Goal: Use online tool/utility: Utilize a website feature to perform a specific function

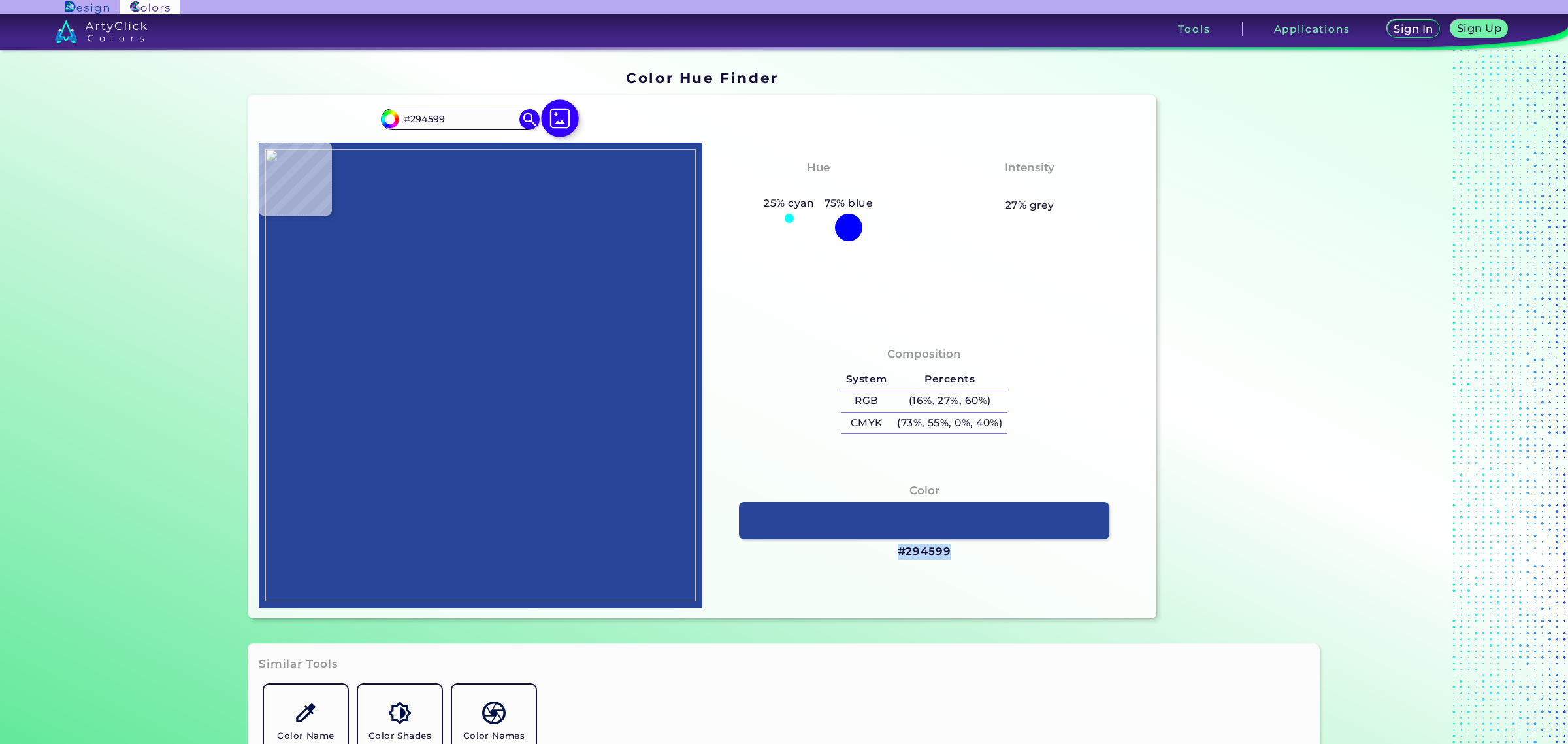
click at [561, 117] on img at bounding box center [559, 117] width 38 height 38
click at [0, 0] on input "file" at bounding box center [0, 0] width 0 height 0
click at [490, 252] on img at bounding box center [480, 375] width 431 height 452
type input "#c3d3e0"
type input "#C3D3E0"
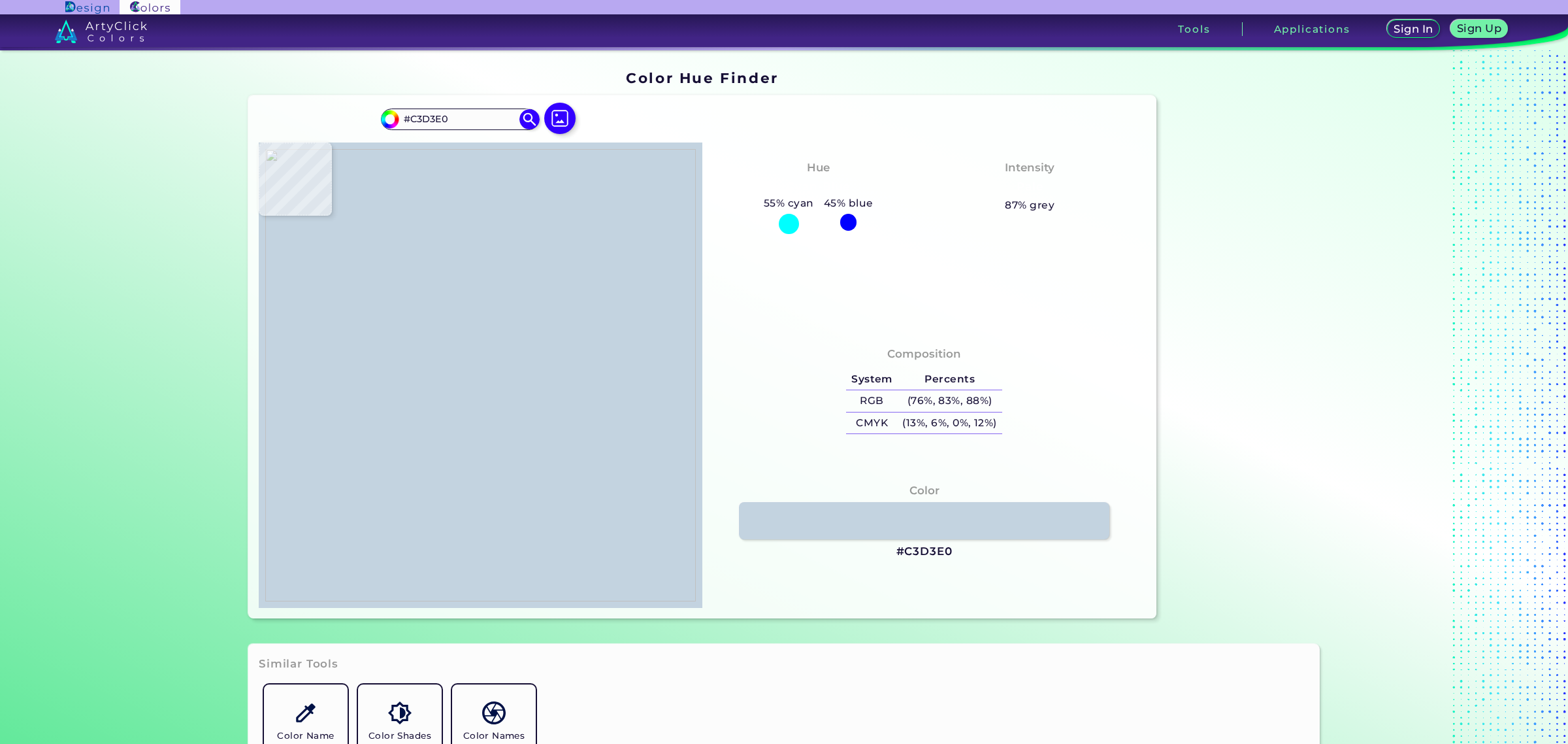
type input "#000000"
type input "#eeeeec"
type input "#EEEEEC"
type input "#efefed"
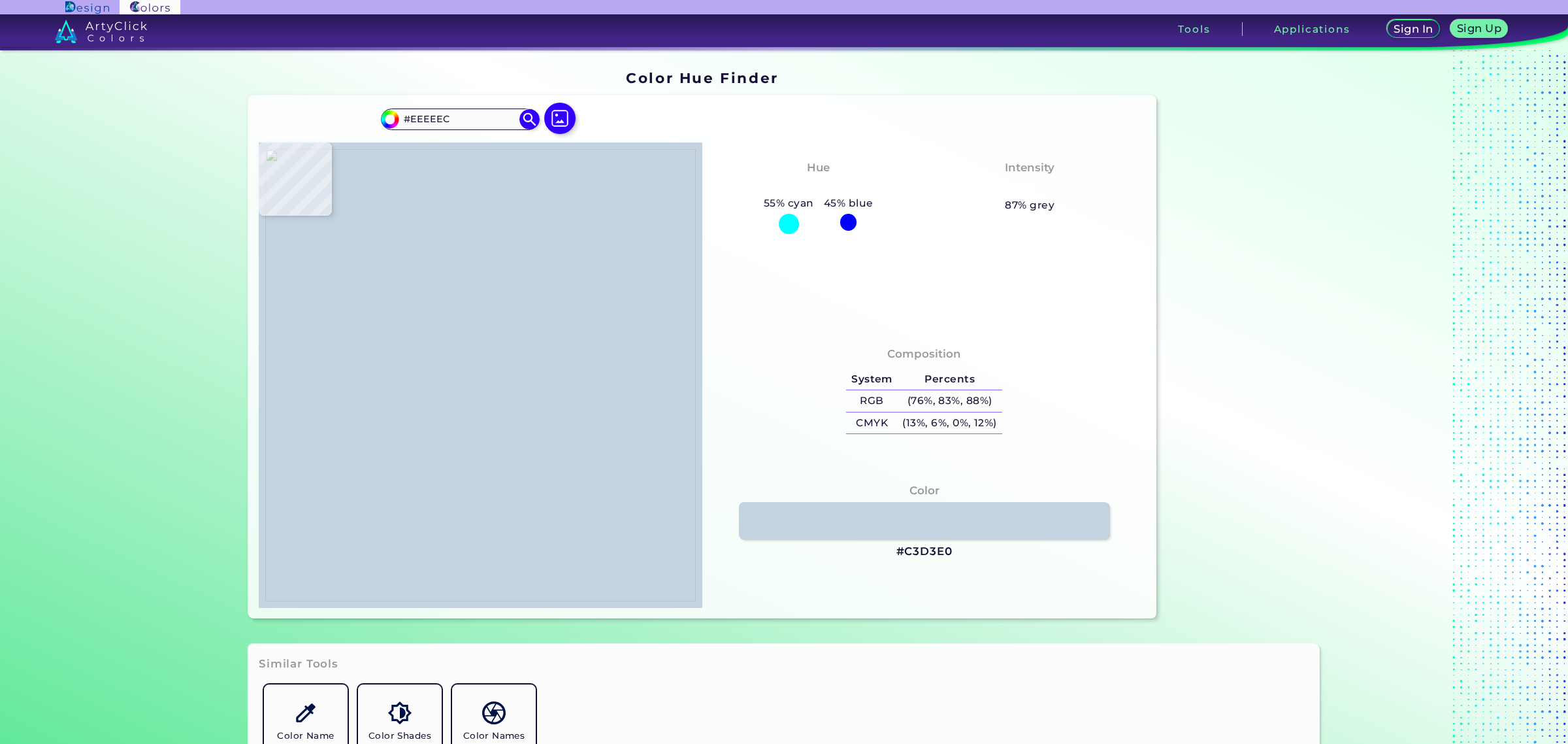
type input "#EFEFED"
type input "#ebebe9"
type input "#EBEBE9"
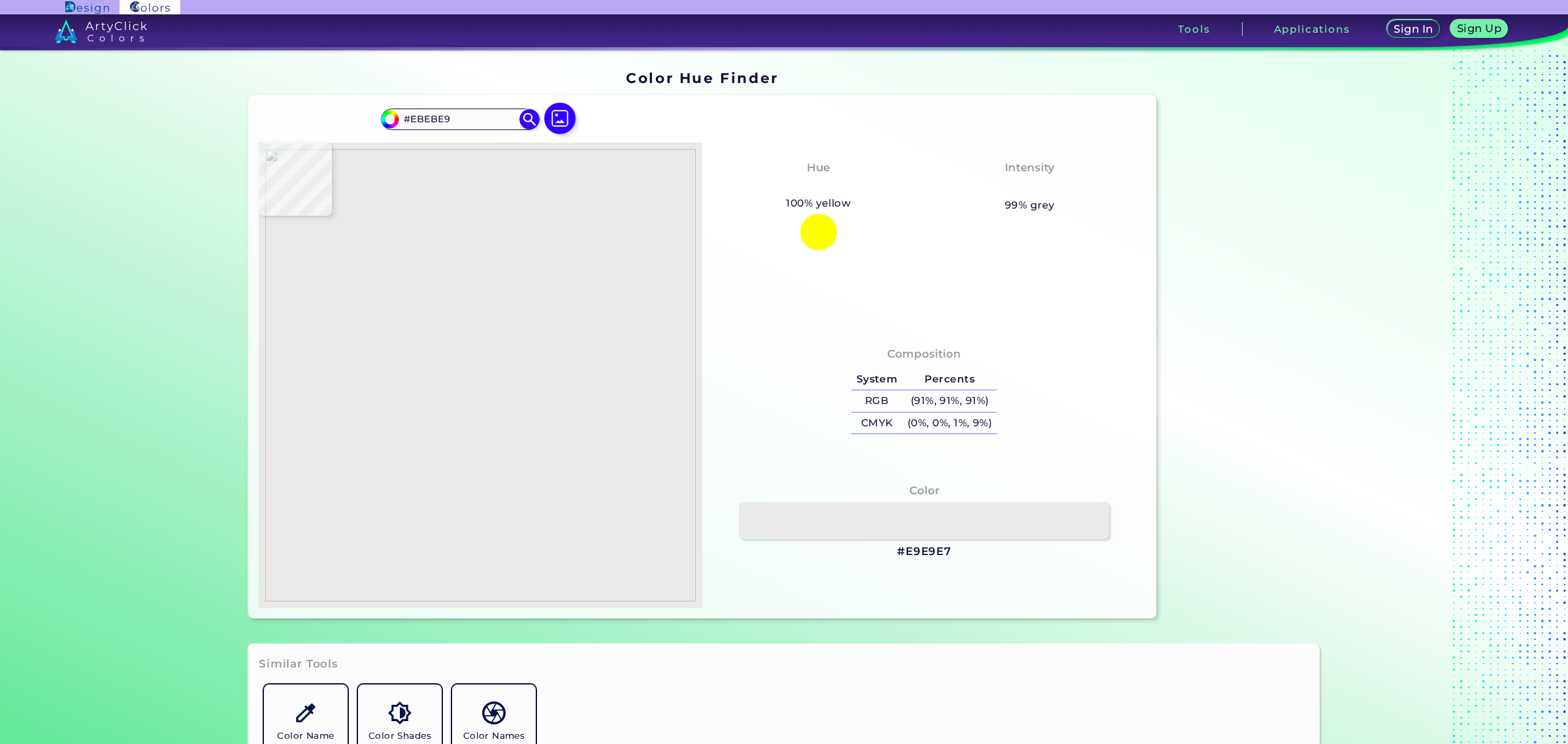
type input "#e9e9e7"
type input "#E9E9E7"
type input "#ebebe9"
type input "#EBEBE9"
type input "#eaeae8"
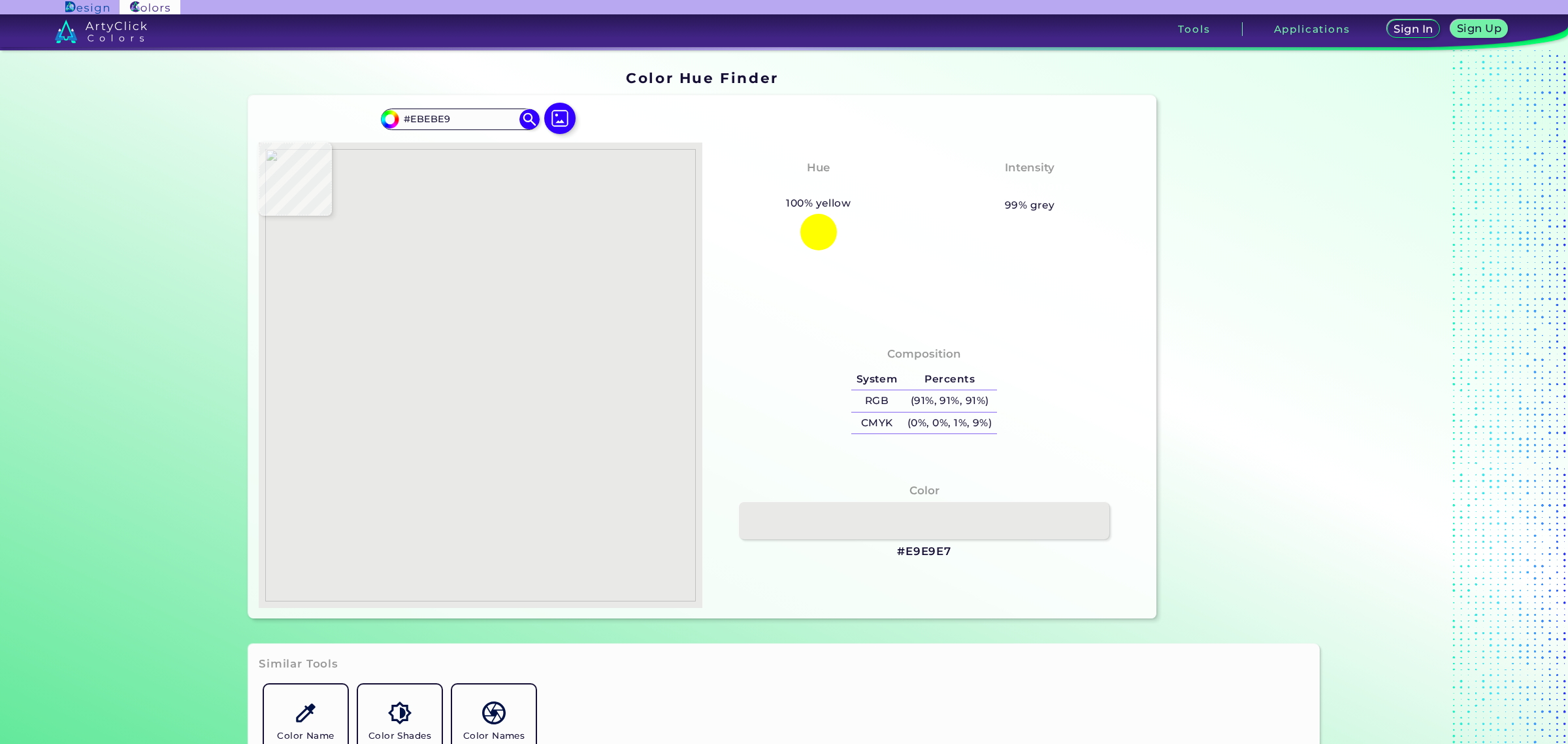
type input "#EAEAE8"
type input "#ececea"
type input "#ECECEA"
type input "#efefed"
type input "#EFEFED"
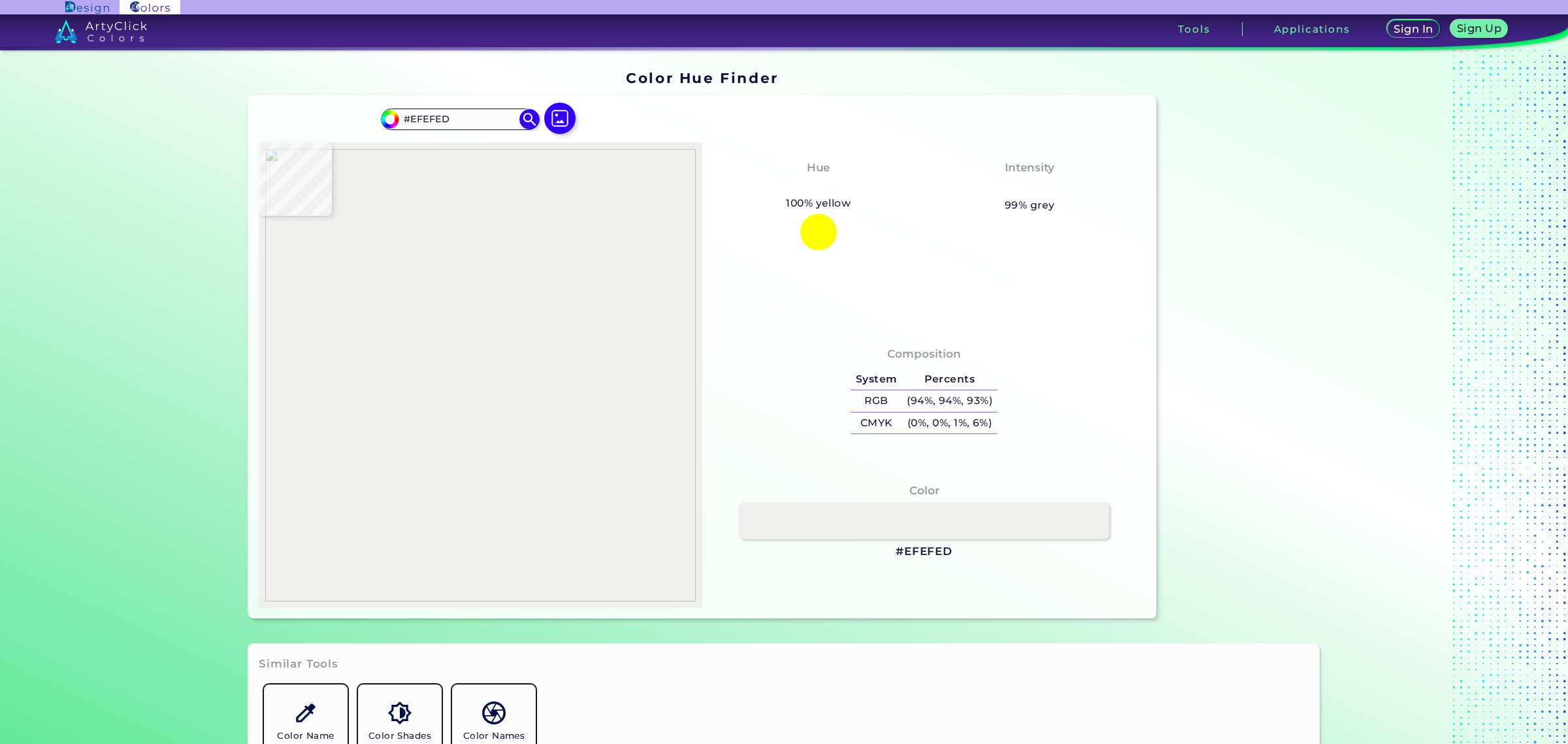
type input "#eeeeec"
type input "#EEEEEC"
type input "#f2f2f0"
type input "#F2F2F0"
type input "#f4f4f2"
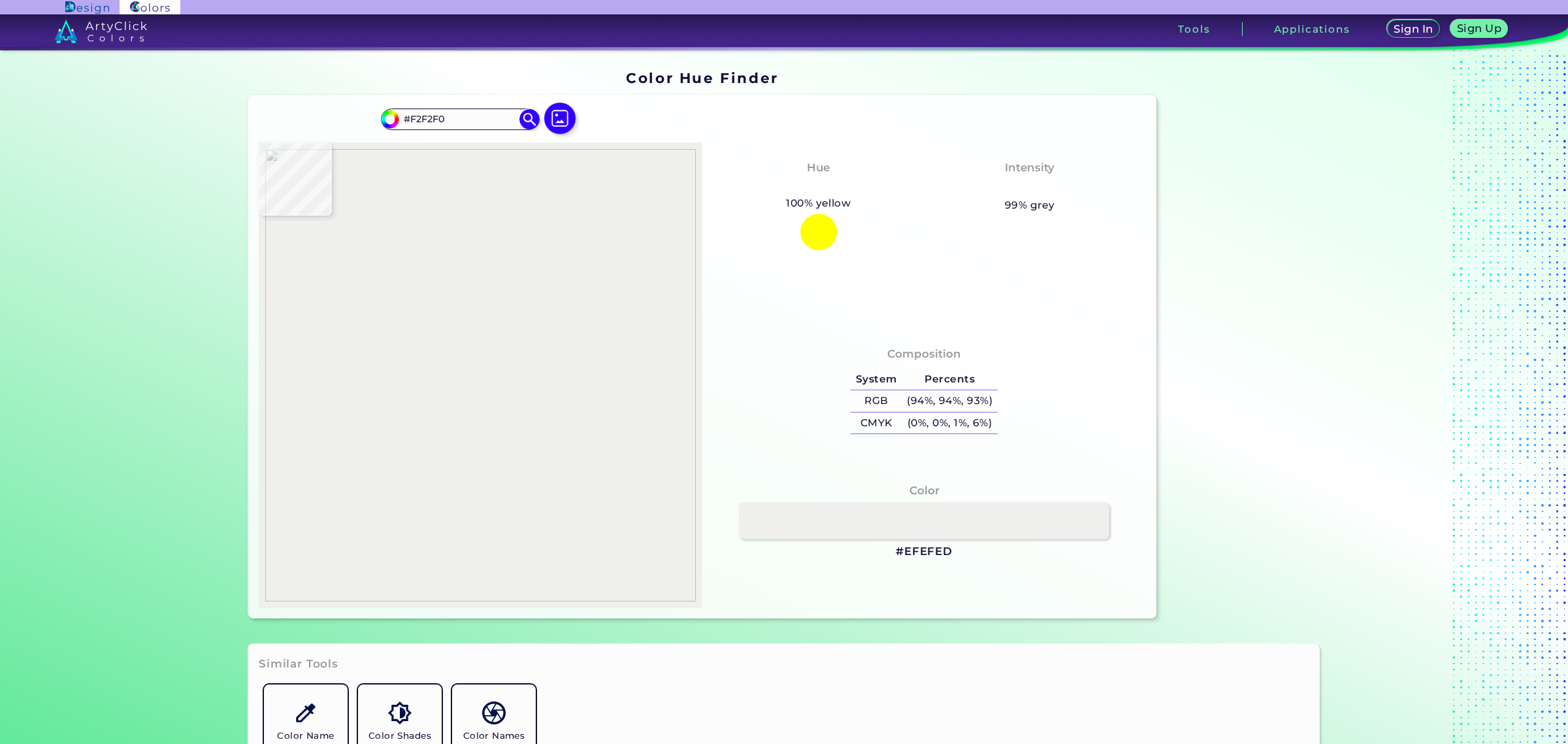
type input "#F4F4F2"
type input "#ccd6e2"
type input "#CCD6E2"
type input "#ccd8e6"
type input "#CCD8E6"
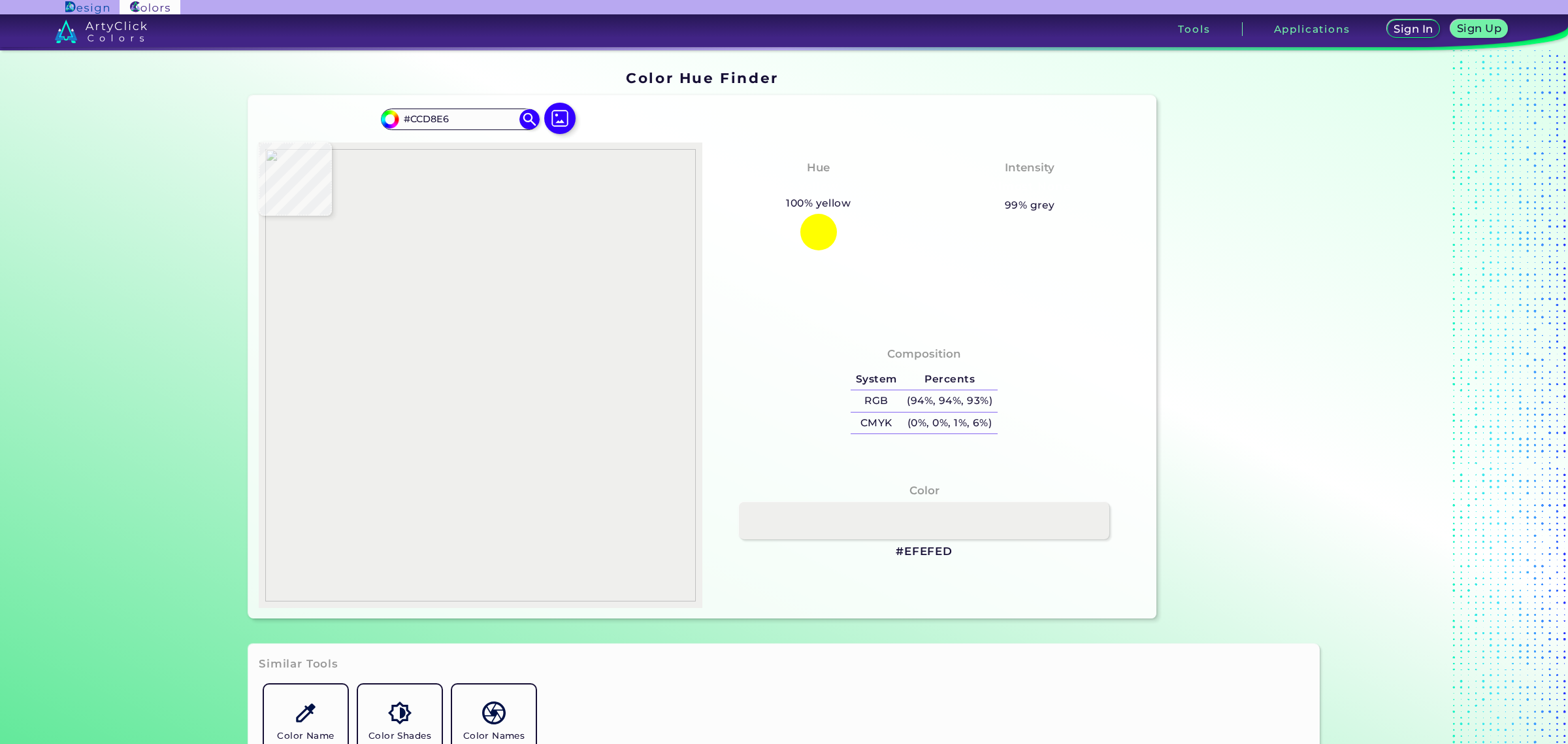
type input "#cbd7e5"
type input "#CBD7E5"
type input "#cbd7e3"
type input "#CBD7E3"
type input "#cad7e3"
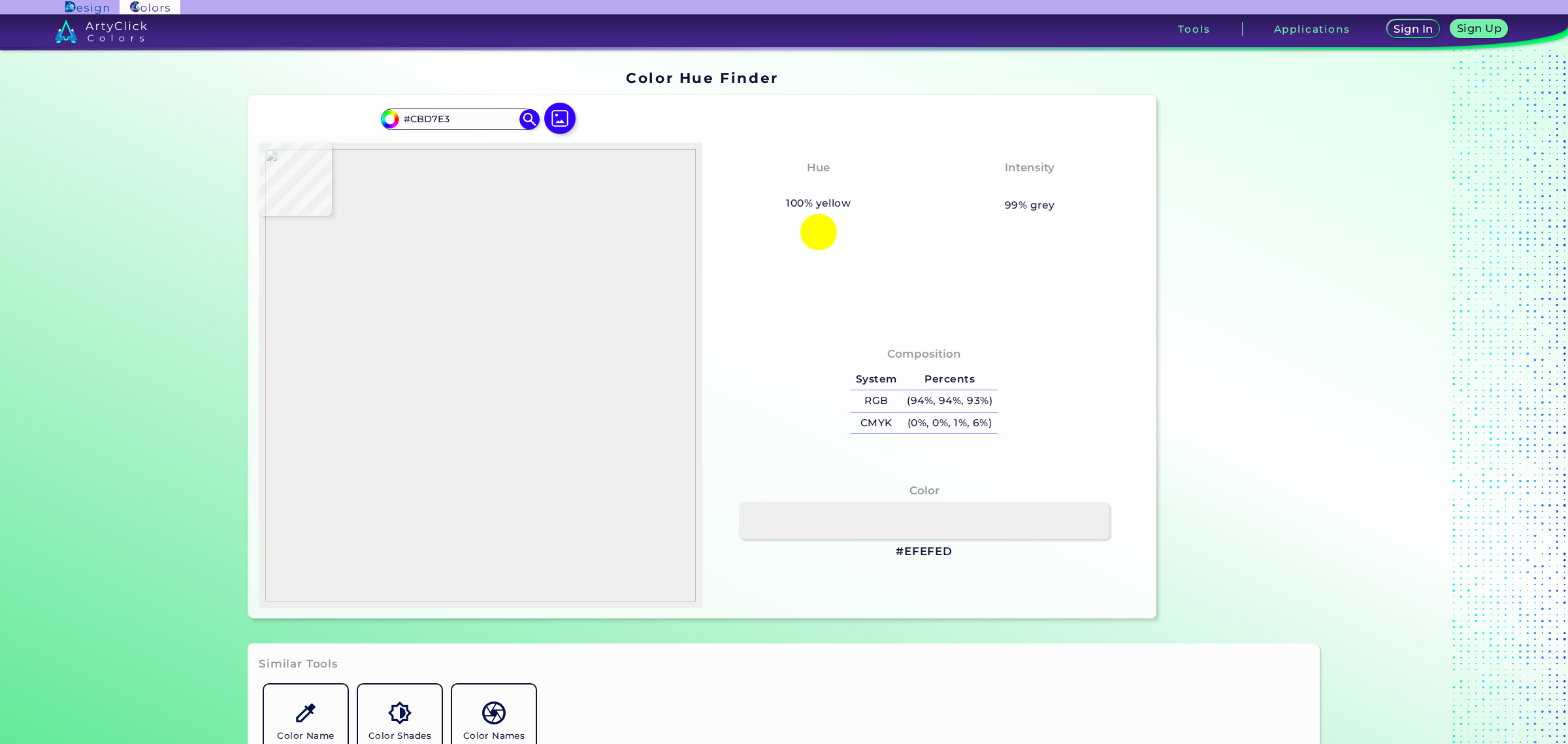
type input "#CAD7E3"
type input "#cad7e5"
type input "#CAD7E5"
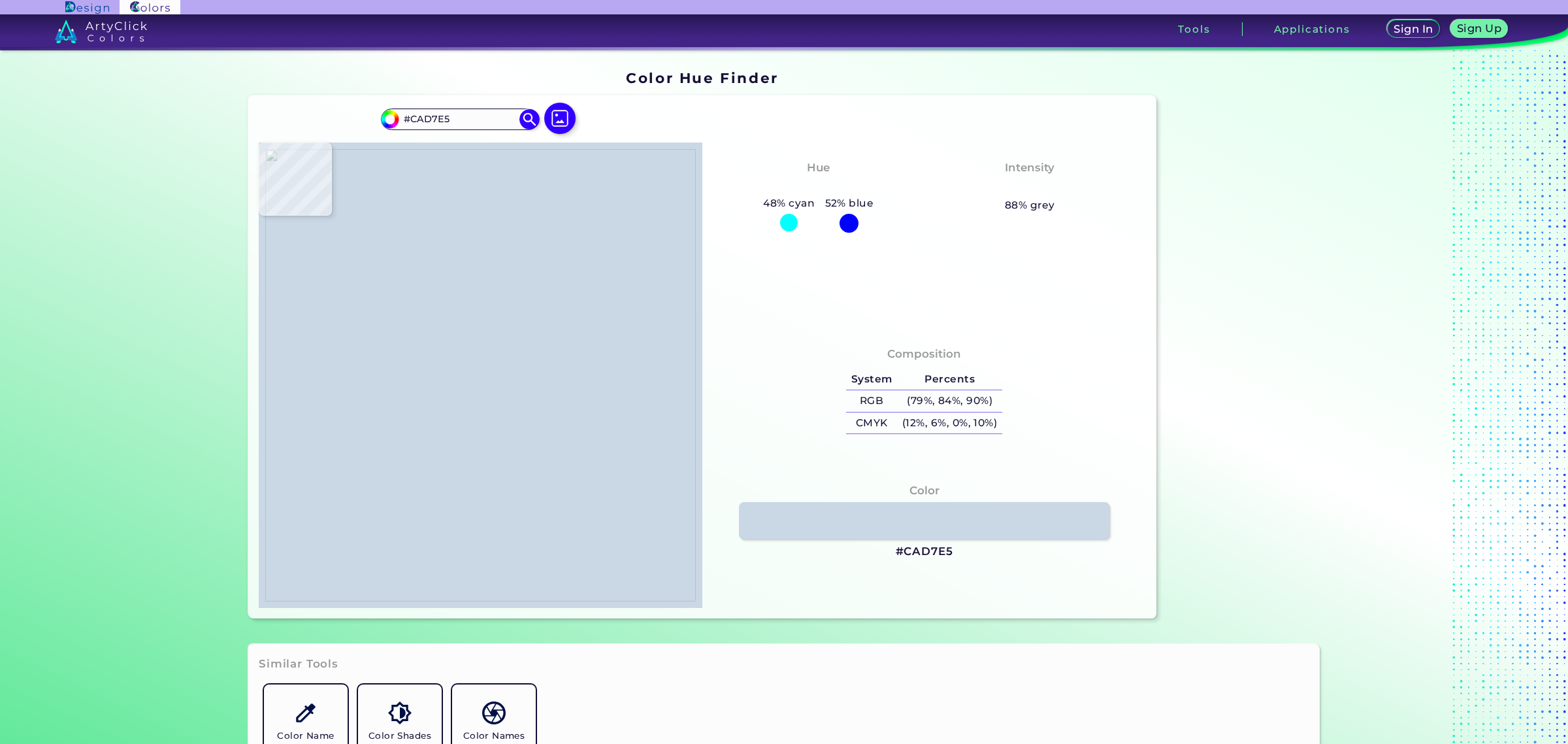
type input "#cbd7e3"
type input "#CBD7E3"
type input "#cbd8e4"
type input "#CBD8E4"
type input "#ccd8e6"
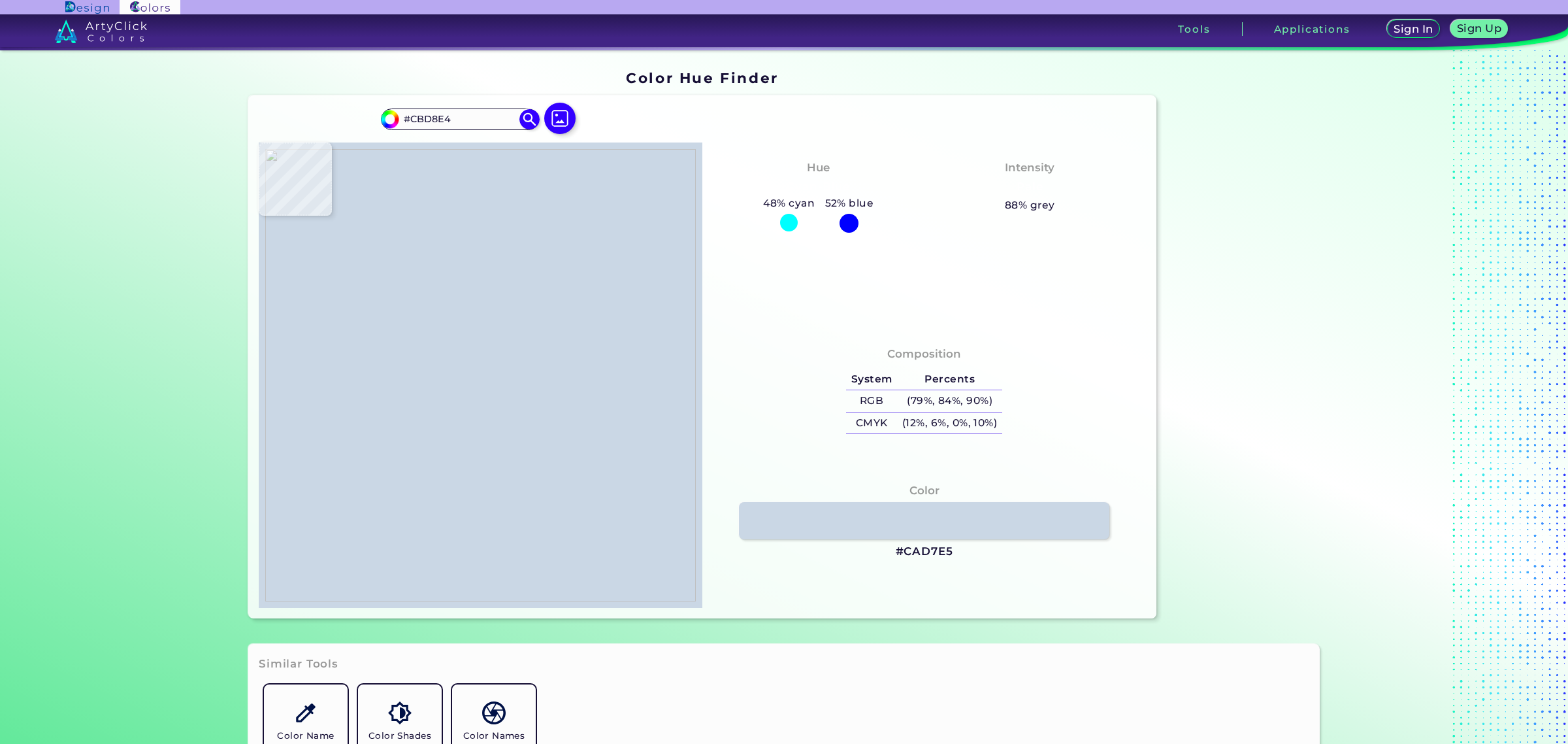
type input "#CCD8E6"
type input "#cbd9e6"
type input "#CBD9E6"
type input "#cbd9e4"
type input "#CBD9E4"
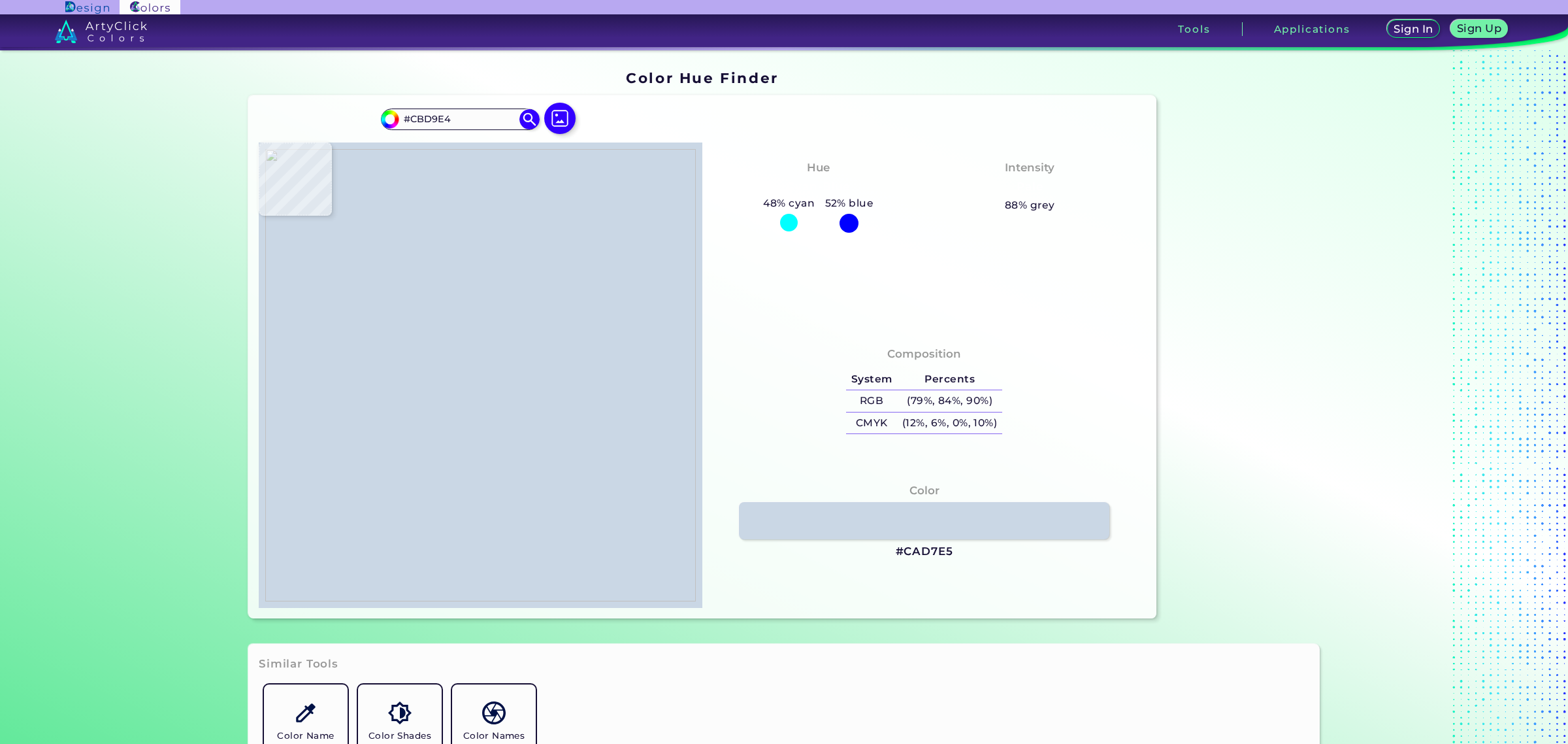
type input "#c9d7e4"
type input "#C9D7E4"
type input "#c6d4e1"
type input "#C6D4E1"
type input "#c5d4e1"
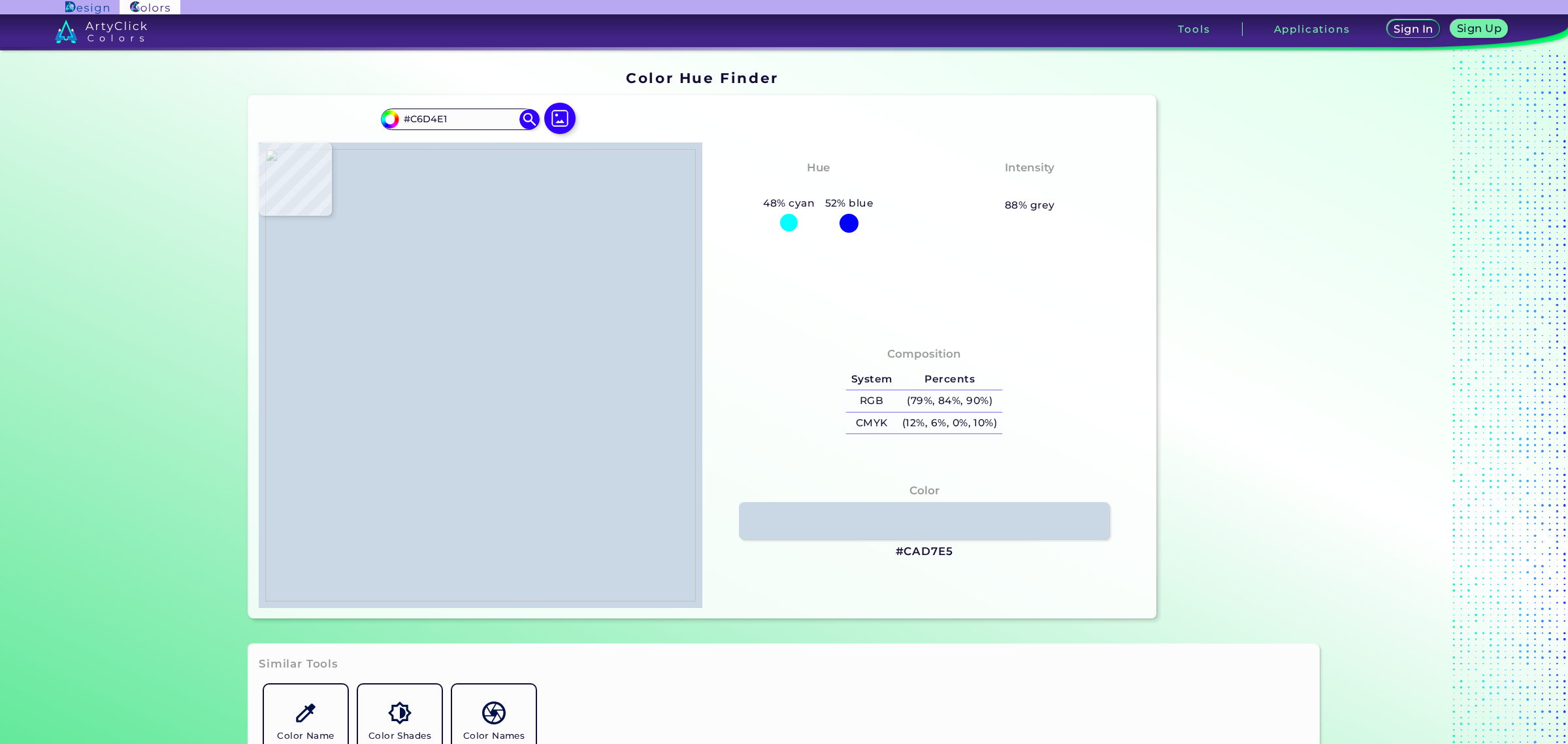
type input "#C5D4E1"
type input "#c3d3e0"
type input "#C3D3E0"
type input "#c4d4e1"
type input "#C4D4E1"
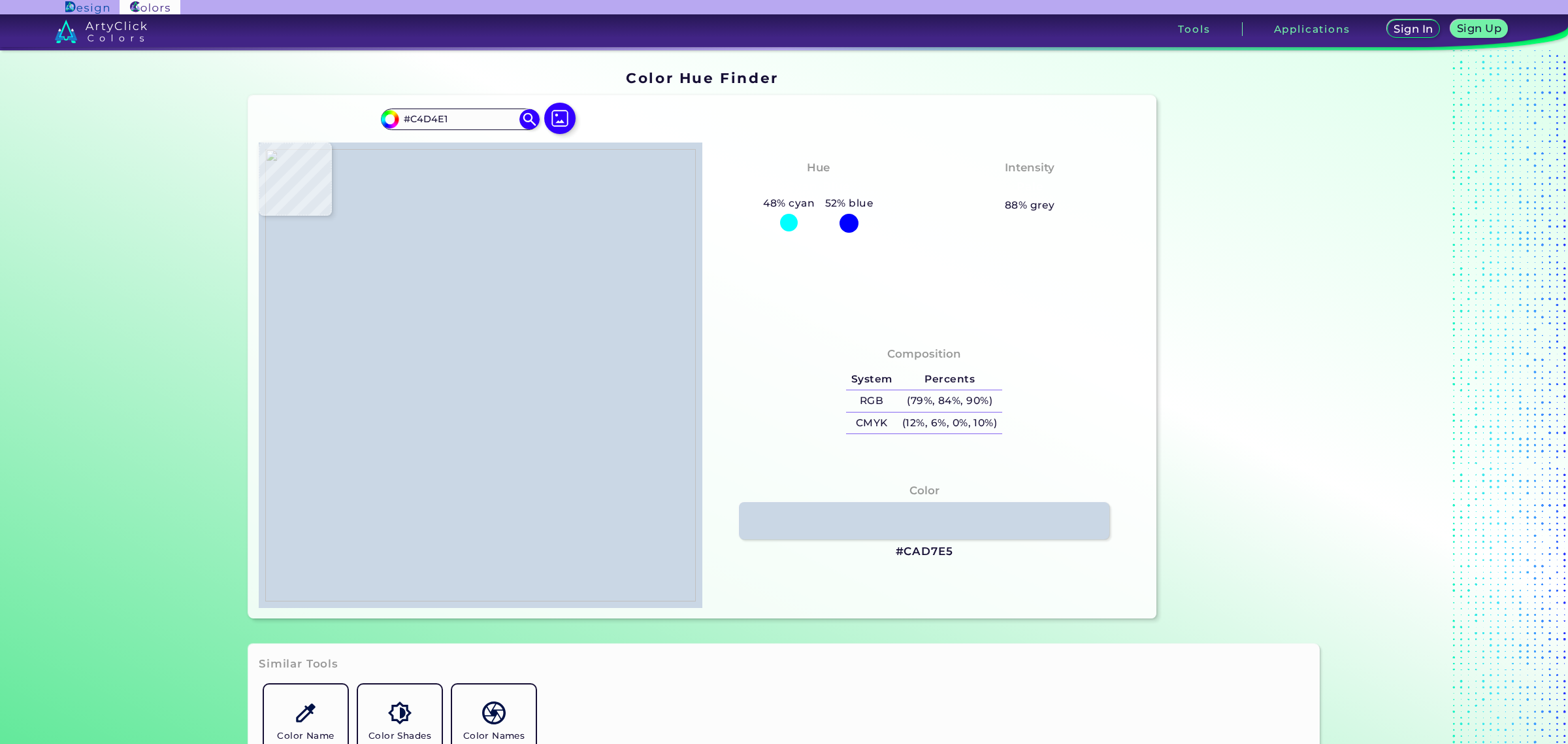
type input "#c6d4e1"
type input "#C6D4E1"
type input "#c3d3e0"
type input "#C3D3E0"
type input "#c4d4e1"
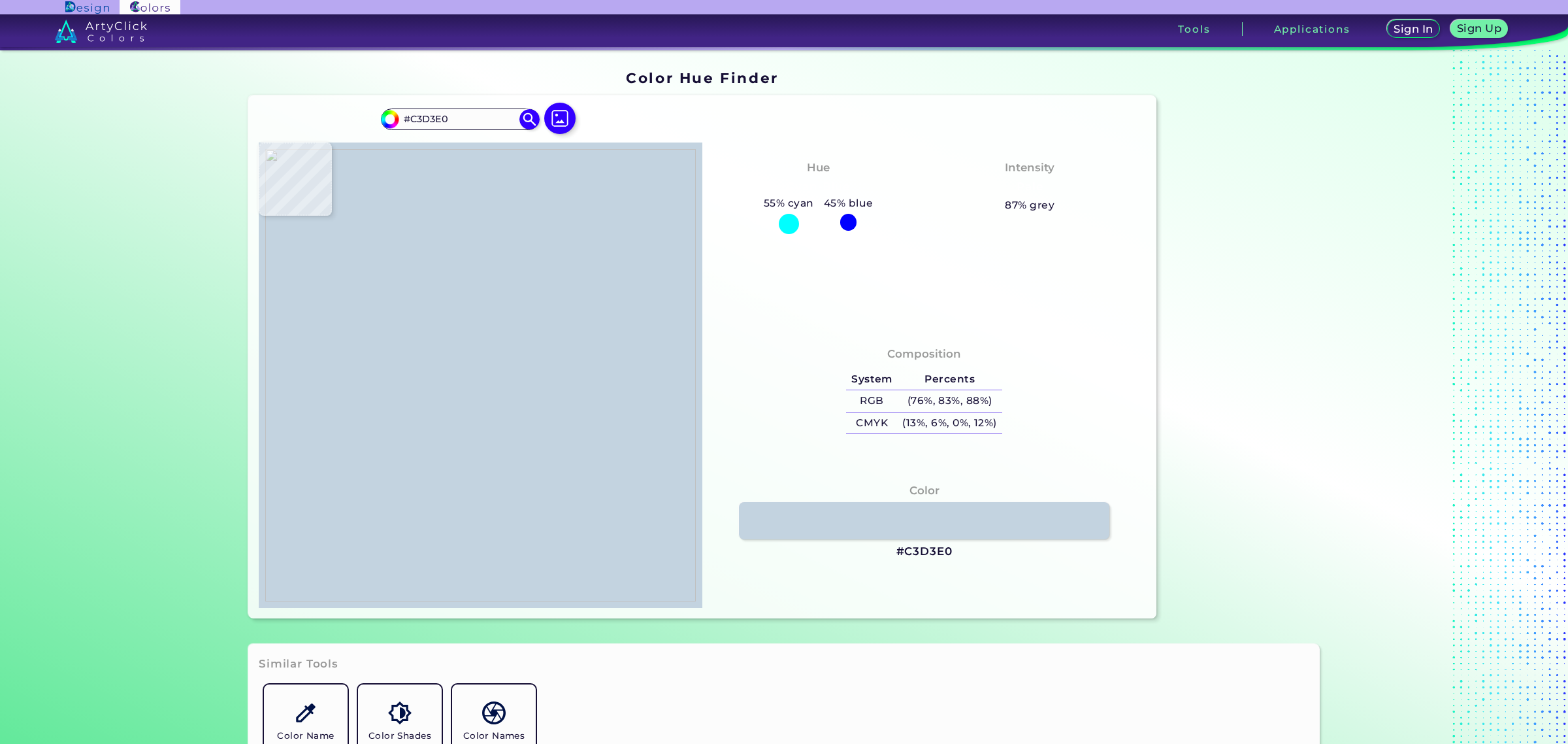
type input "#C4D4E1"
type input "#c5d4e1"
type input "#C5D4E1"
type input "#c4d4e1"
type input "#C4D4E1"
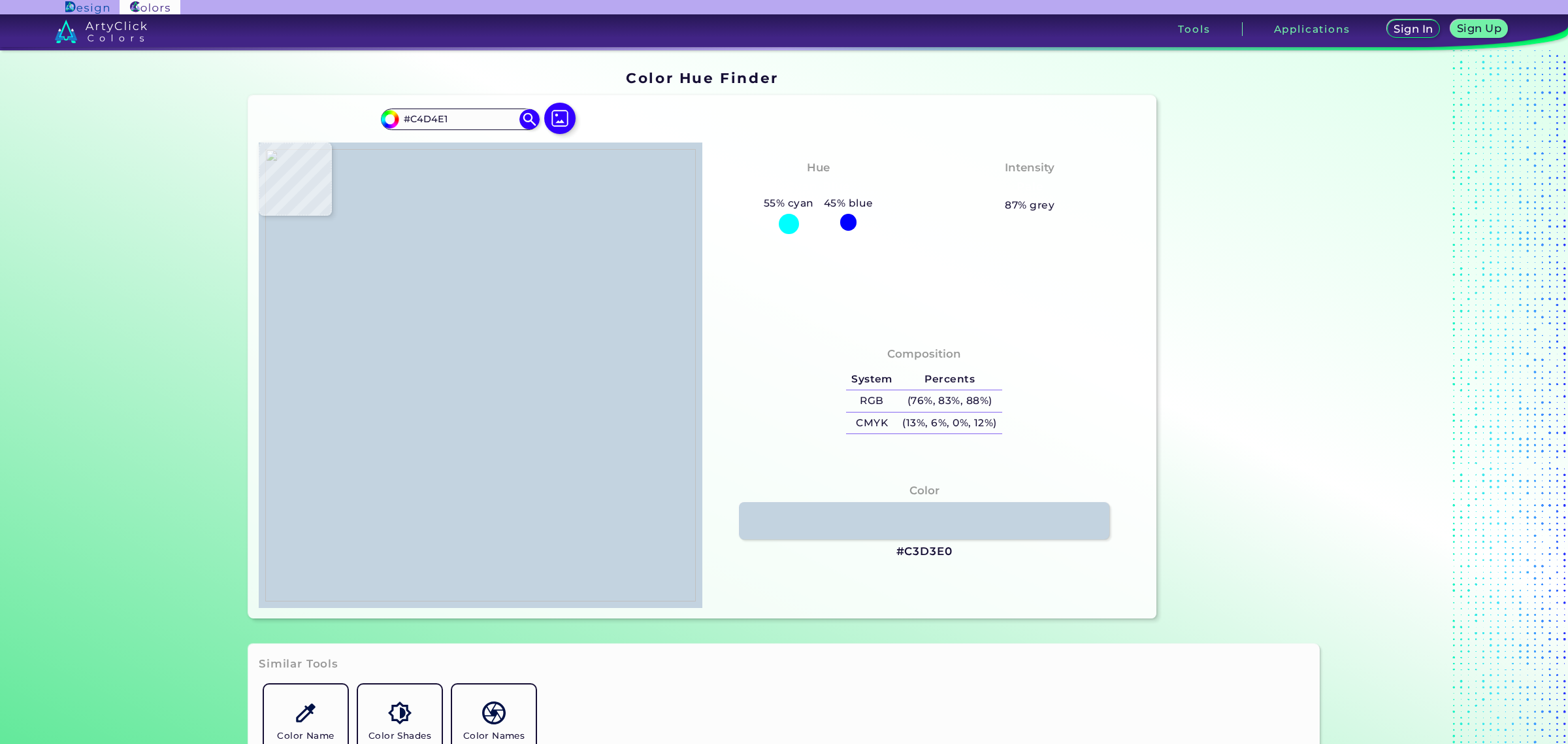
type input "#c5d5e2"
type input "#C5D5E2"
type input "#c4d4e1"
type input "#C4D4E1"
type input "#c6d4e1"
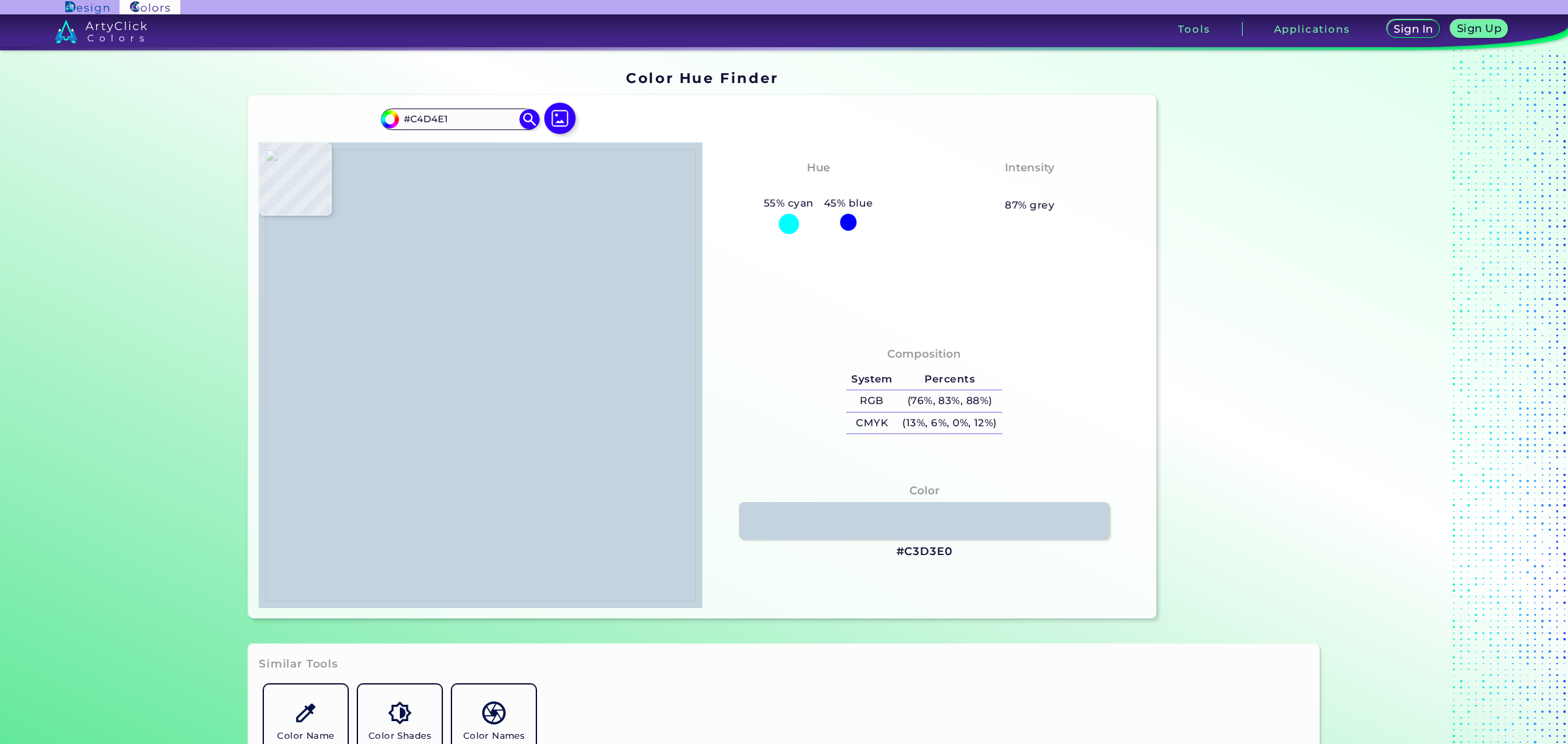
type input "#C6D4E1"
type input "#c4d4e1"
type input "#C4D4E1"
type input "#c4d3e0"
type input "#C4D3E0"
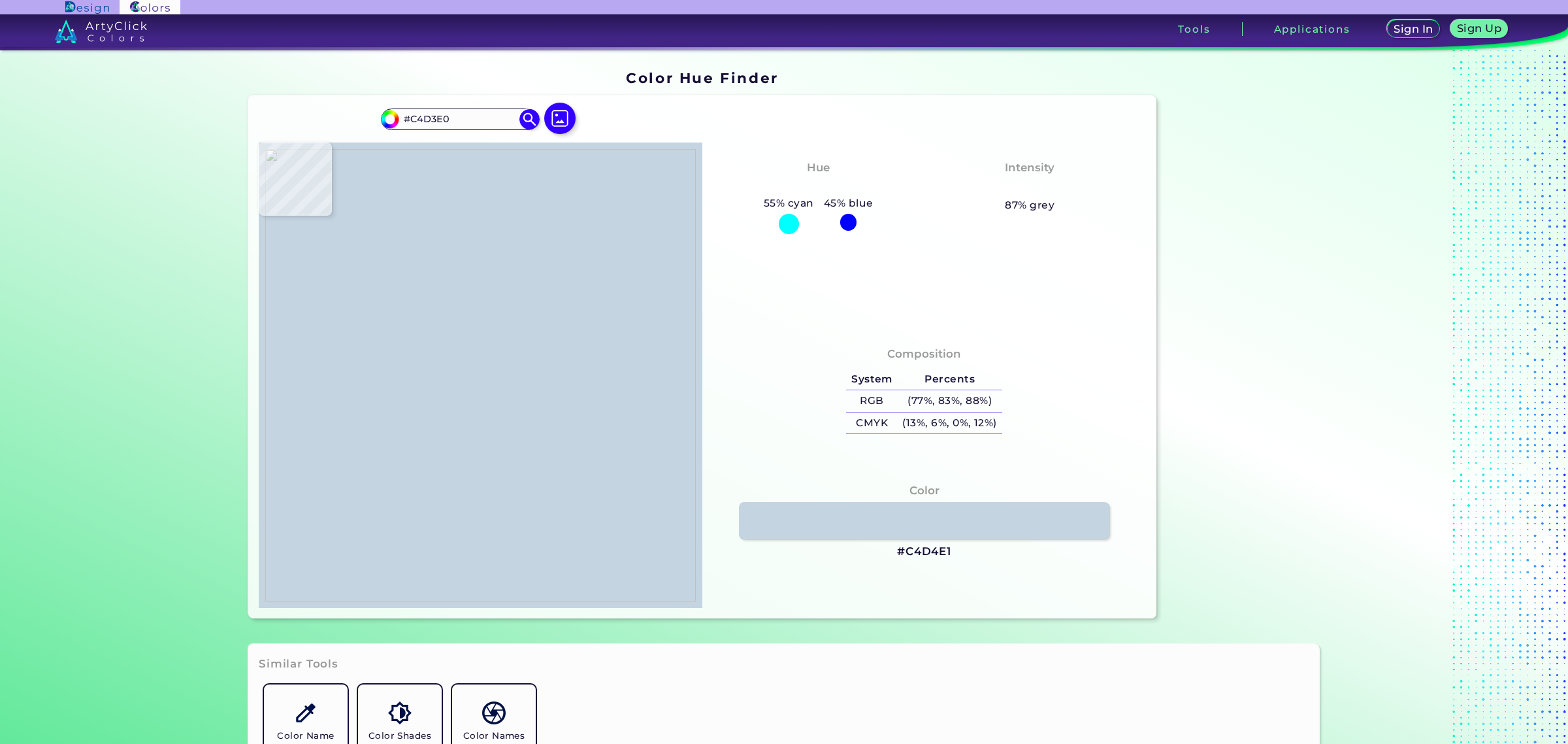
type input "#c5d3e0"
type input "#C5D3E0"
type input "#c3d3e0"
type input "#C3D3E0"
type input "#c2d2df"
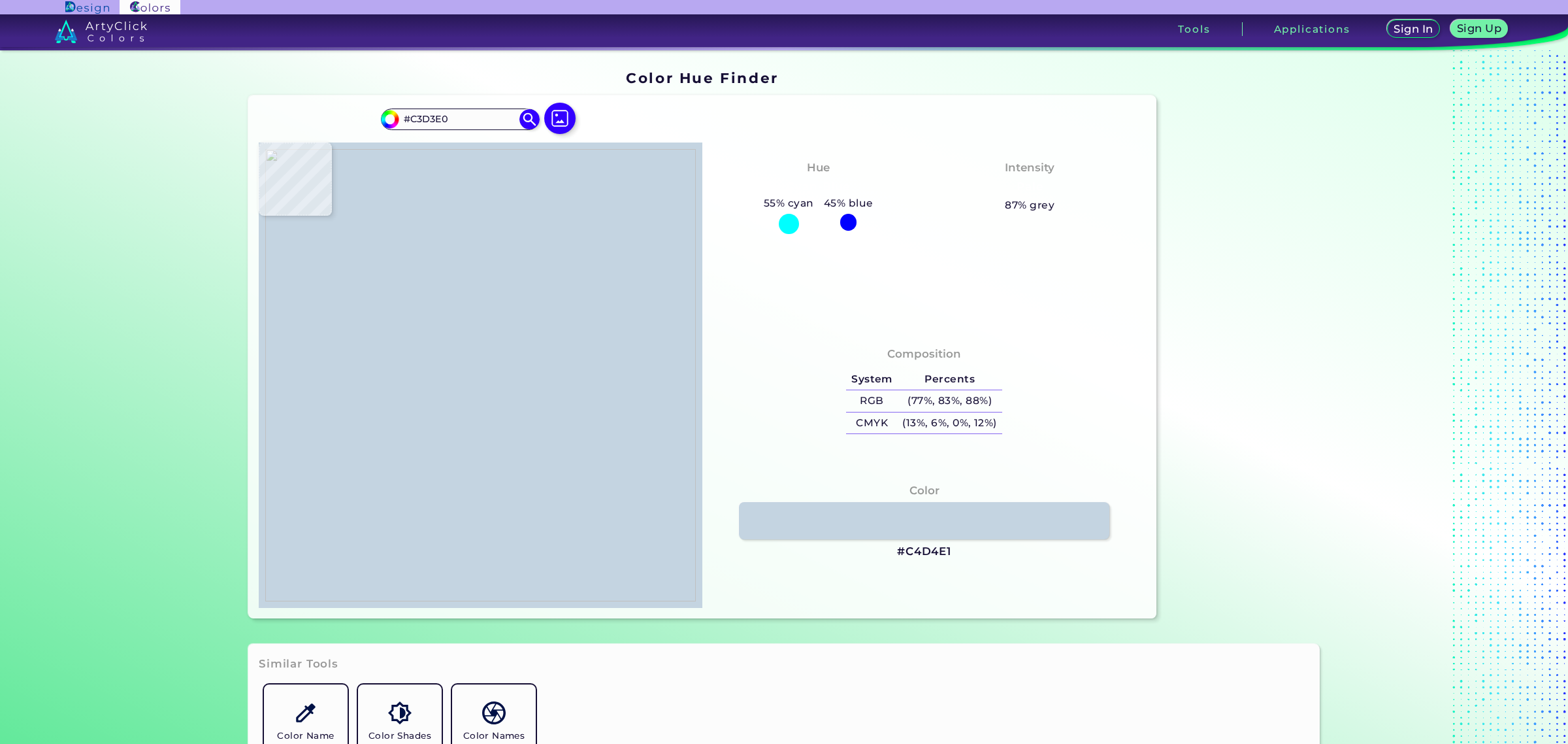
type input "#C2D2DF"
type input "#c1d3df"
type input "#C1D3DF"
type input "#c2d2df"
type input "#C2D2DF"
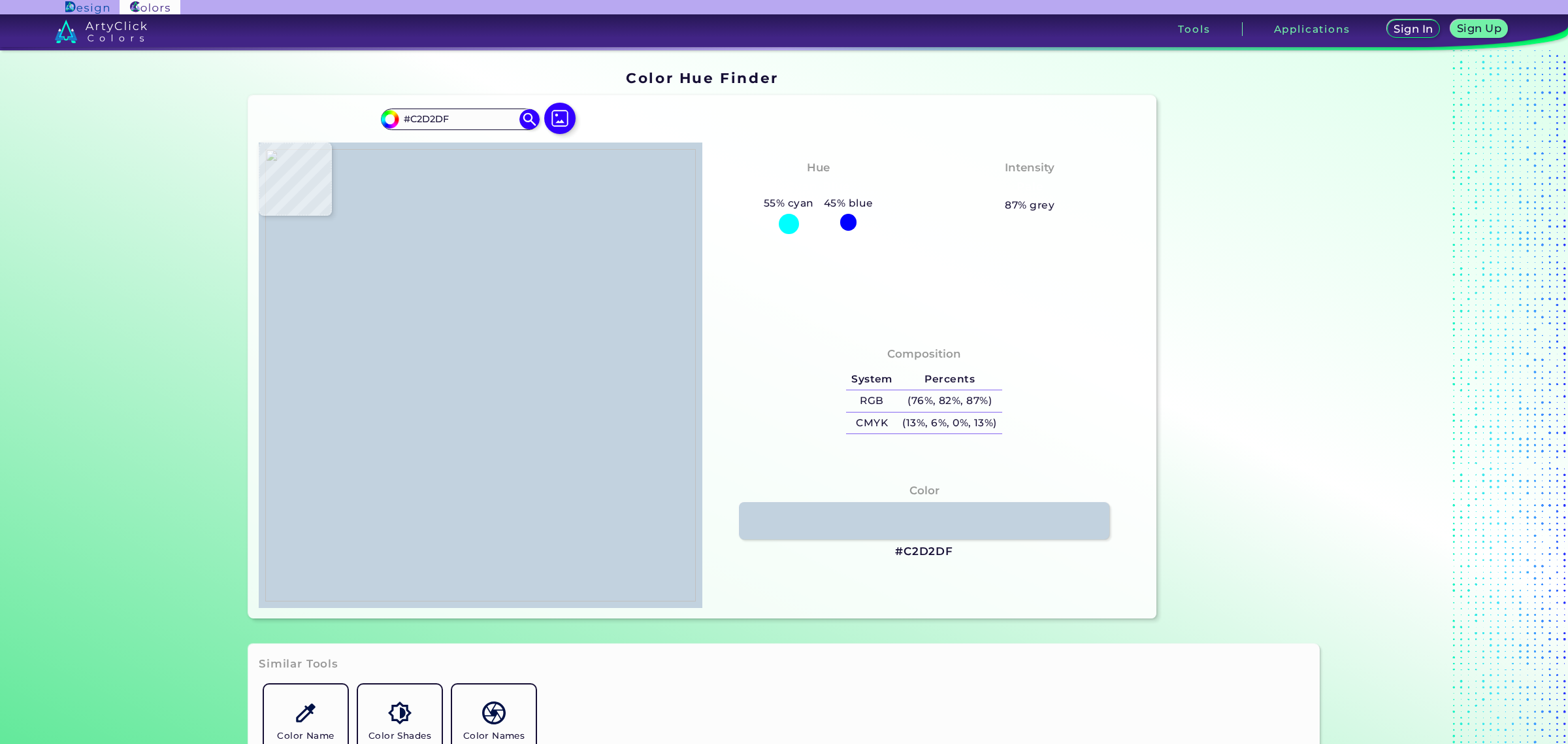
type input "#c2d3e0"
type input "#C2D3E0"
type input "#c2d2df"
type input "#C2D2DF"
type input "#c1d1de"
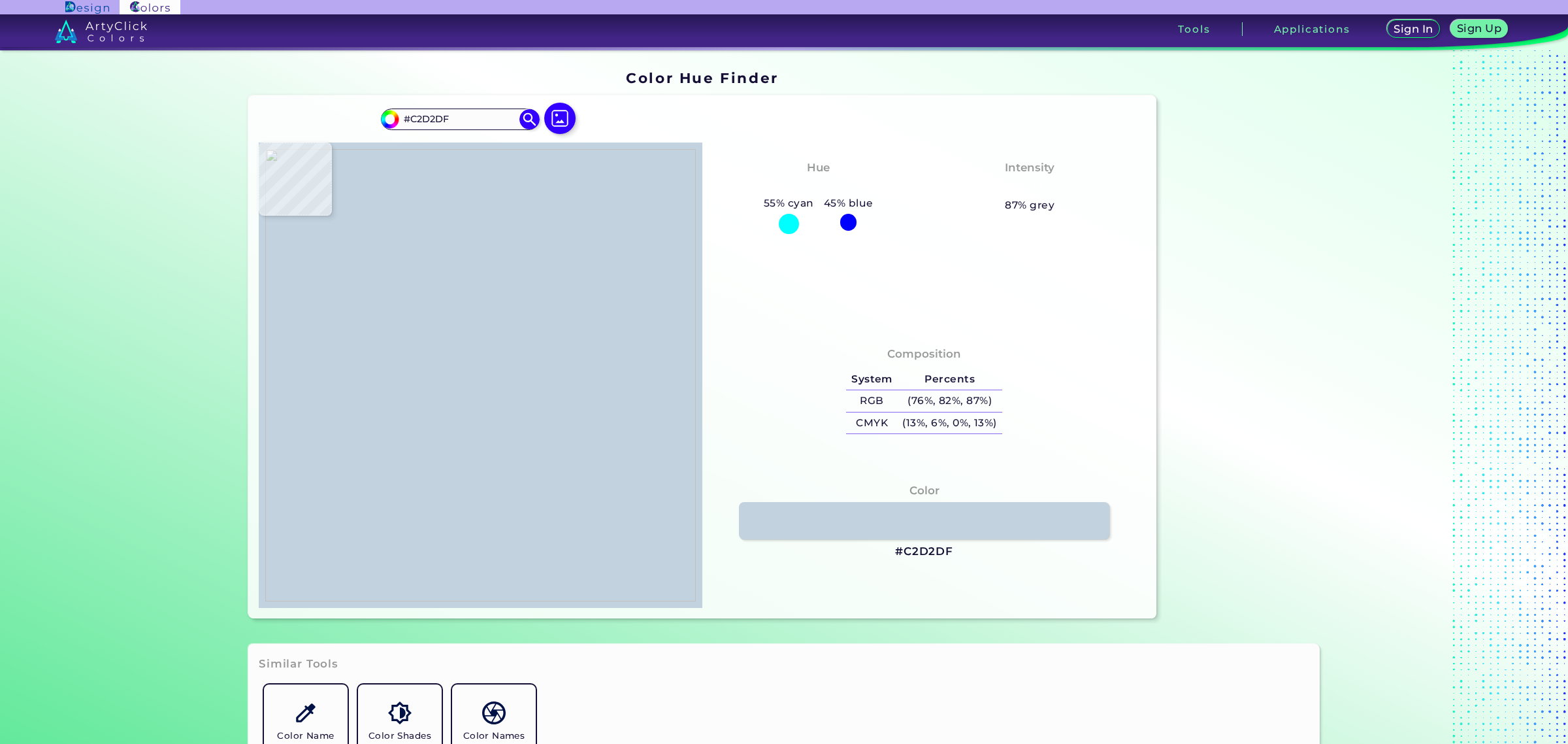
type input "#C1D1DE"
type input "#c2d2df"
type input "#C2D2DF"
type input "#c1d1de"
type input "#C1D1DE"
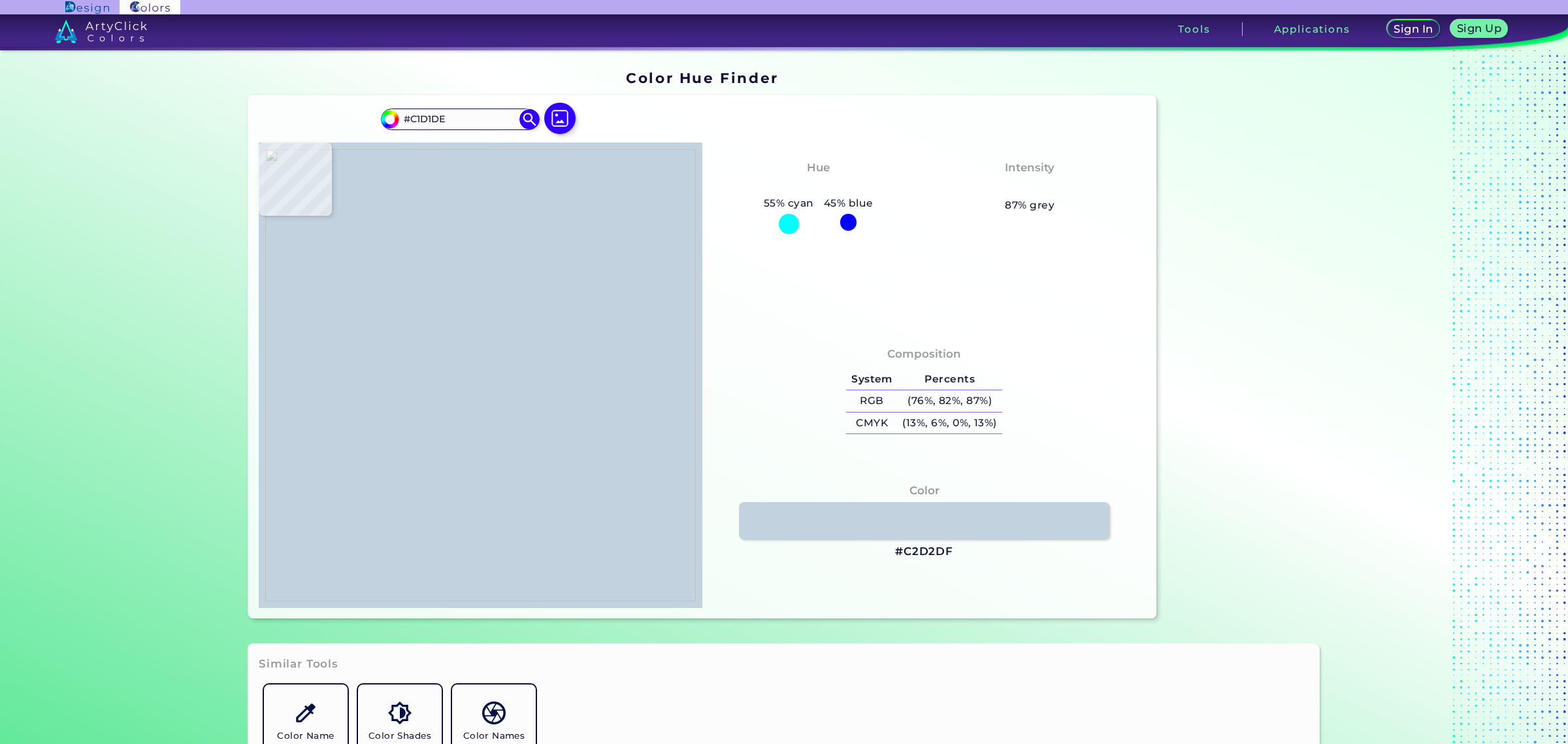
type input "#c2d2df"
type input "#C2D2DF"
type input "#c1d1de"
type input "#C1D1DE"
type input "#c2d2df"
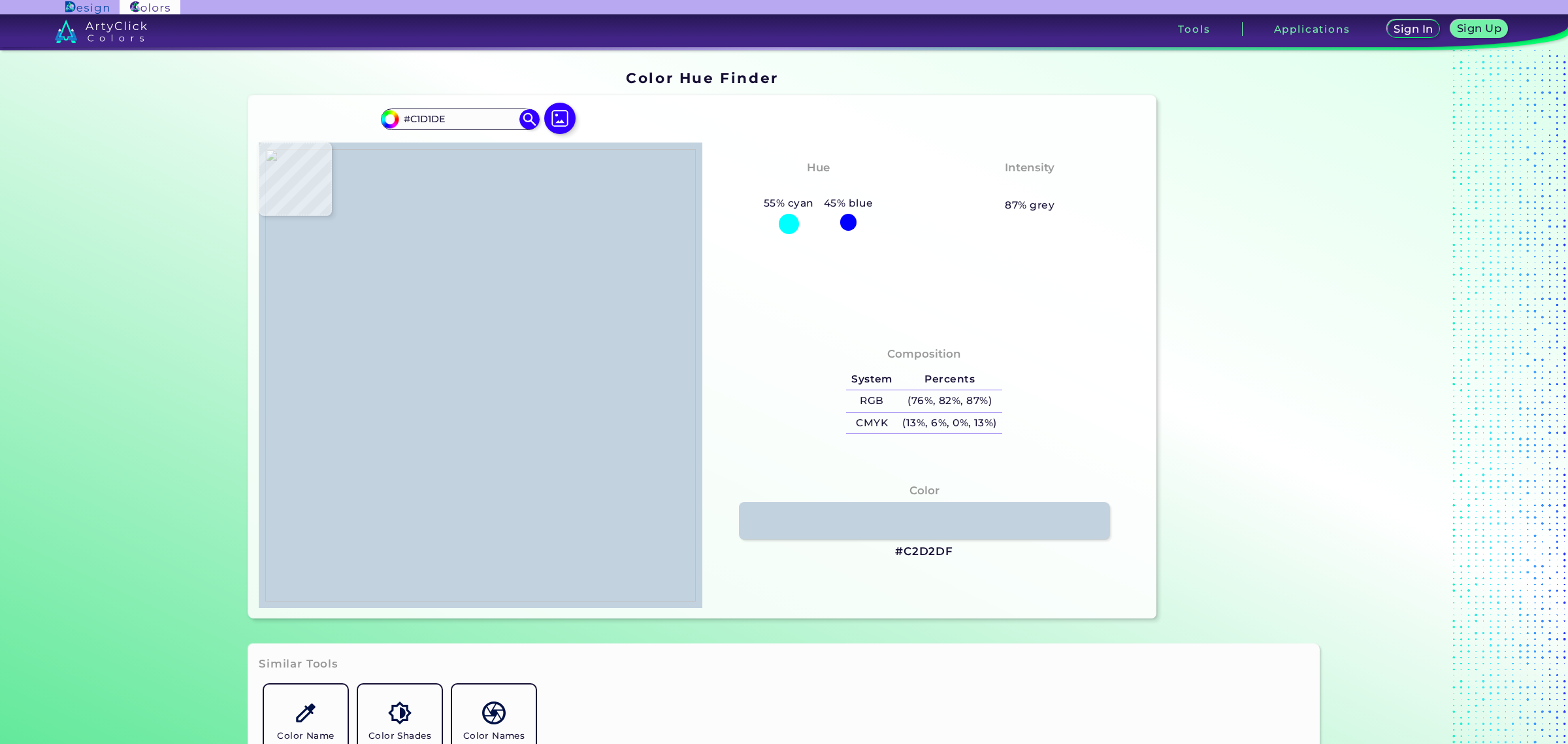
type input "#C2D2DF"
type input "#c3d3e0"
type input "#C3D3E0"
type input "#c0d0dd"
type input "#C0D0DD"
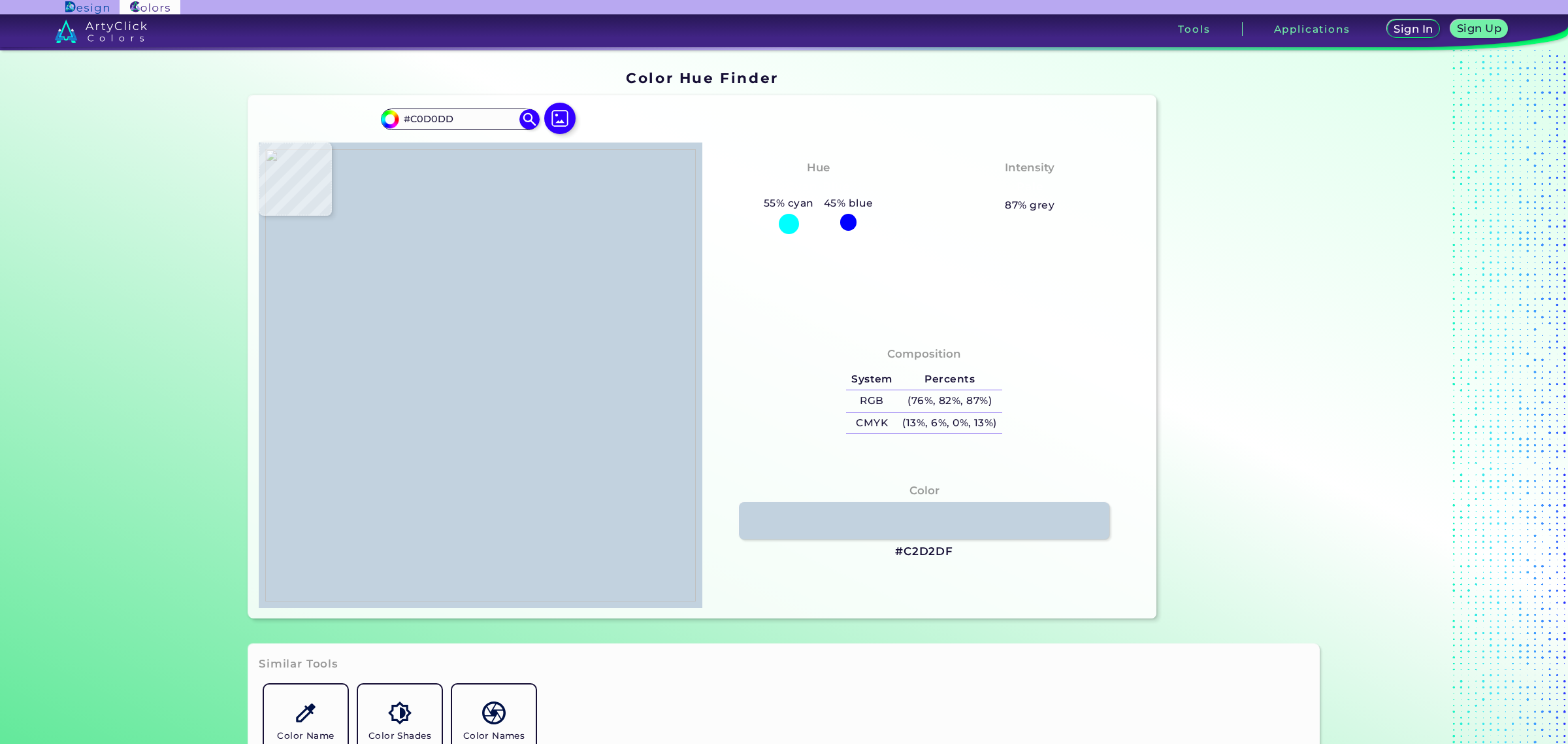
type input "#c1d1de"
type input "#C1D1DE"
type input "#c2d2df"
type input "#C2D2DF"
type input "#c1d1de"
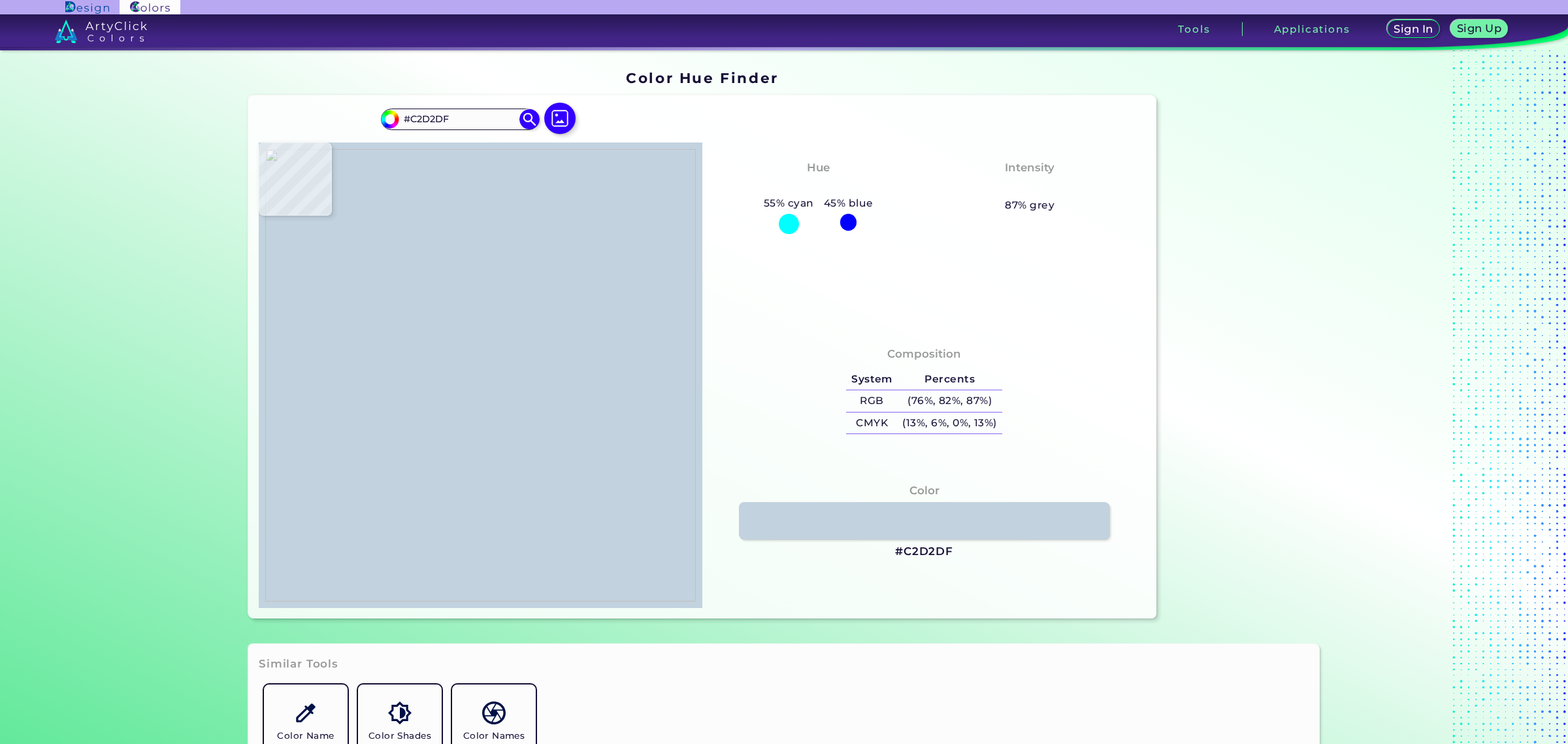
type input "#C1D1DE"
type input "#c6d6e3"
type input "#C6D6E3"
type input "#c1d3df"
type input "#C1D3DF"
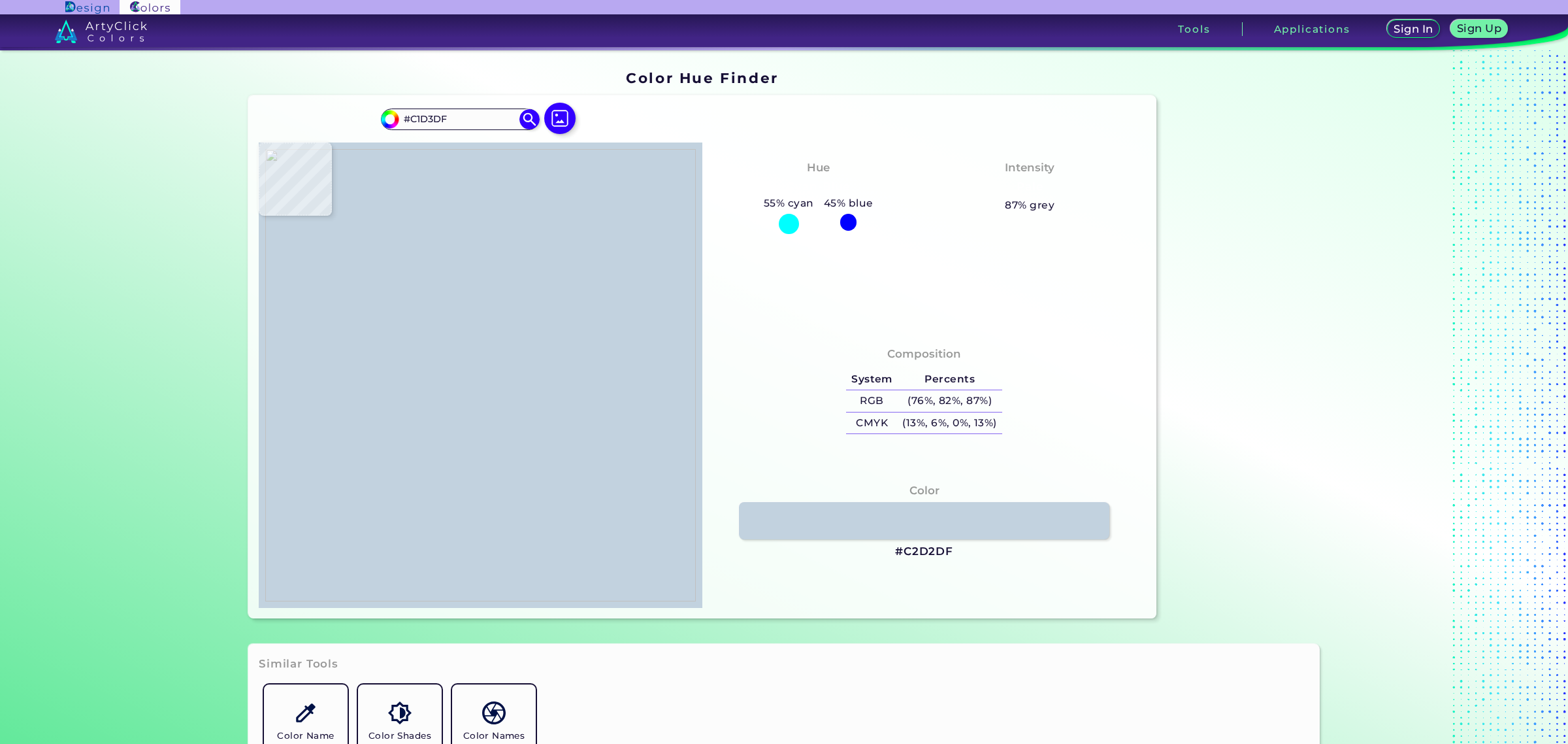
type input "#c1d1de"
type input "#C1D1DE"
type input "#c0d2de"
type input "#C0D2DE"
type input "#c1d3df"
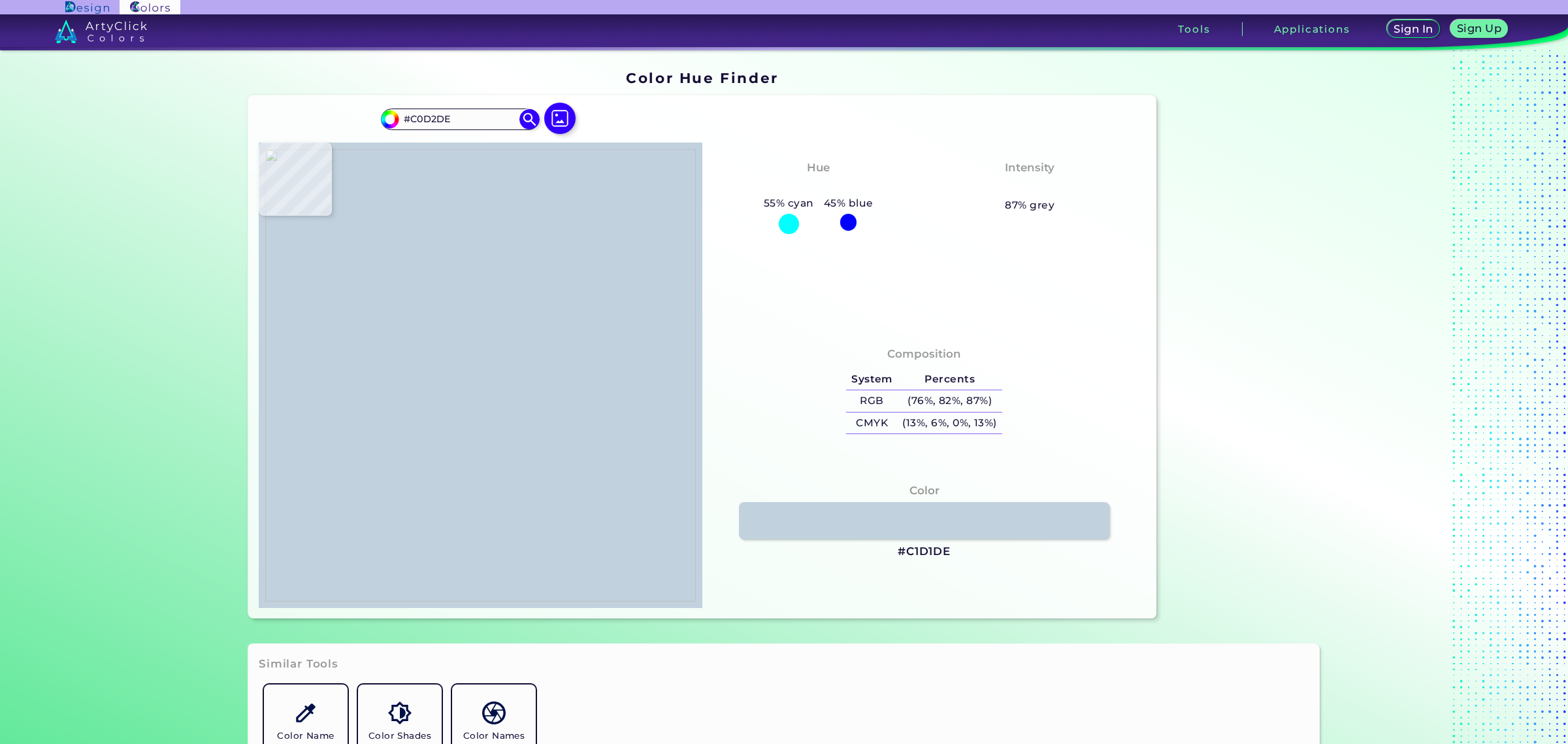
type input "#C1D3DF"
type input "#c0d0dd"
type input "#C0D0DD"
type input "#c2d2df"
type input "#C2D2DF"
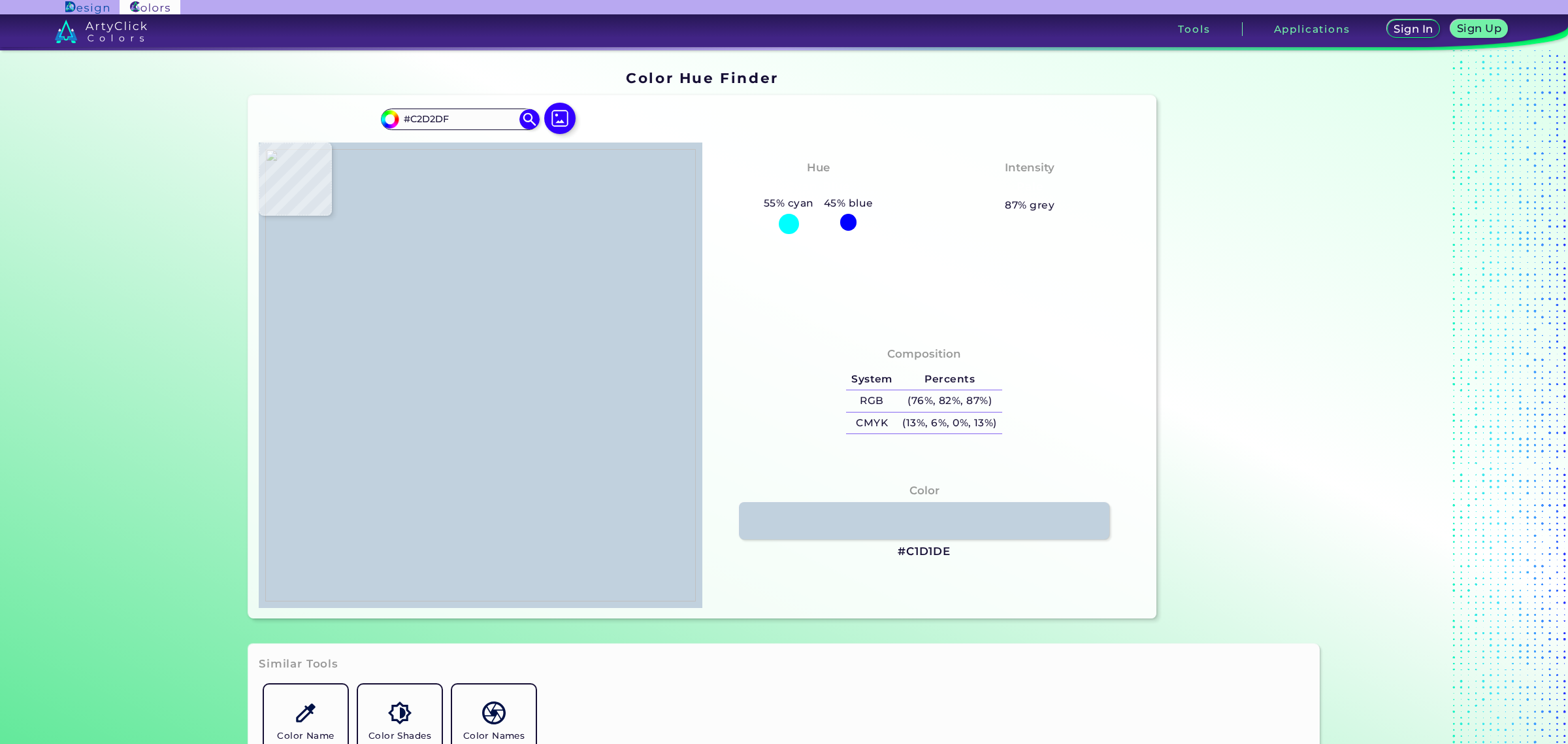
type input "#c3d3e0"
type input "#C3D3E0"
type input "#c4d4e1"
type input "#C4D4E1"
type input "#c8d6e3"
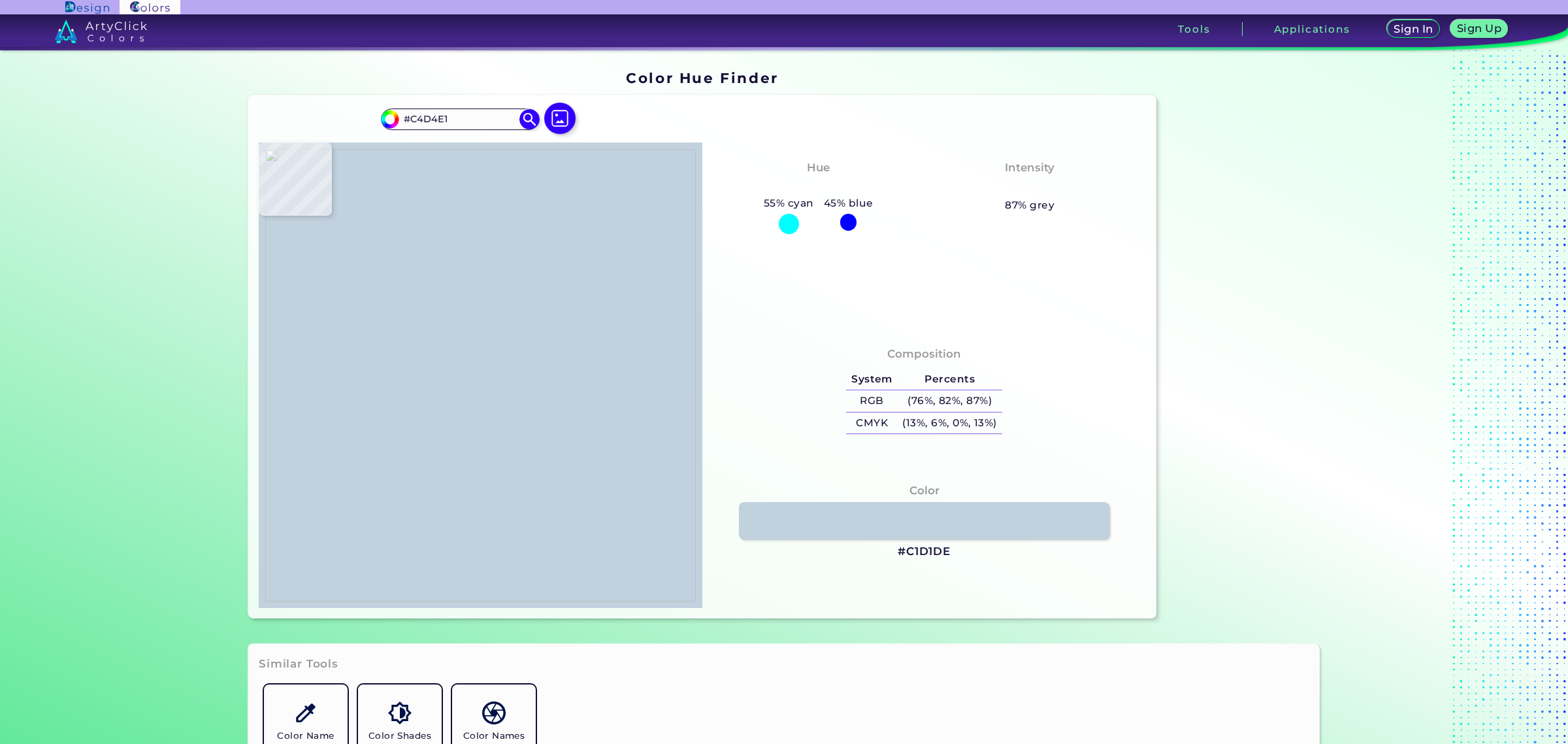
type input "#C8D6E3"
type input "#c9d7e3"
type input "#C9D7E3"
type input "#c9d7e4"
type input "#C9D7E4"
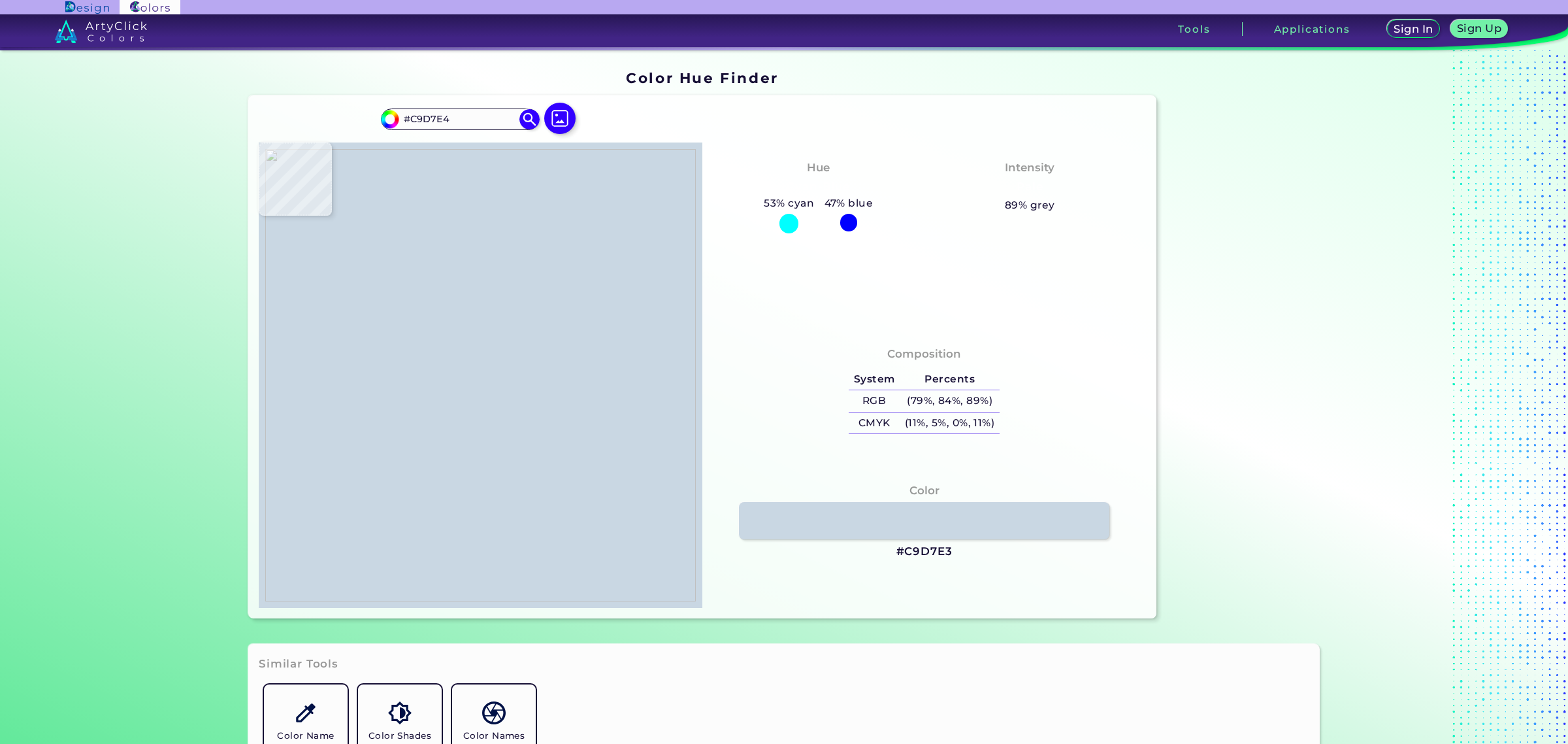
type input "#cad8e4"
type input "#CAD8E4"
type input "#cad8e5"
type input "#CAD8E5"
type input "#c9d7e4"
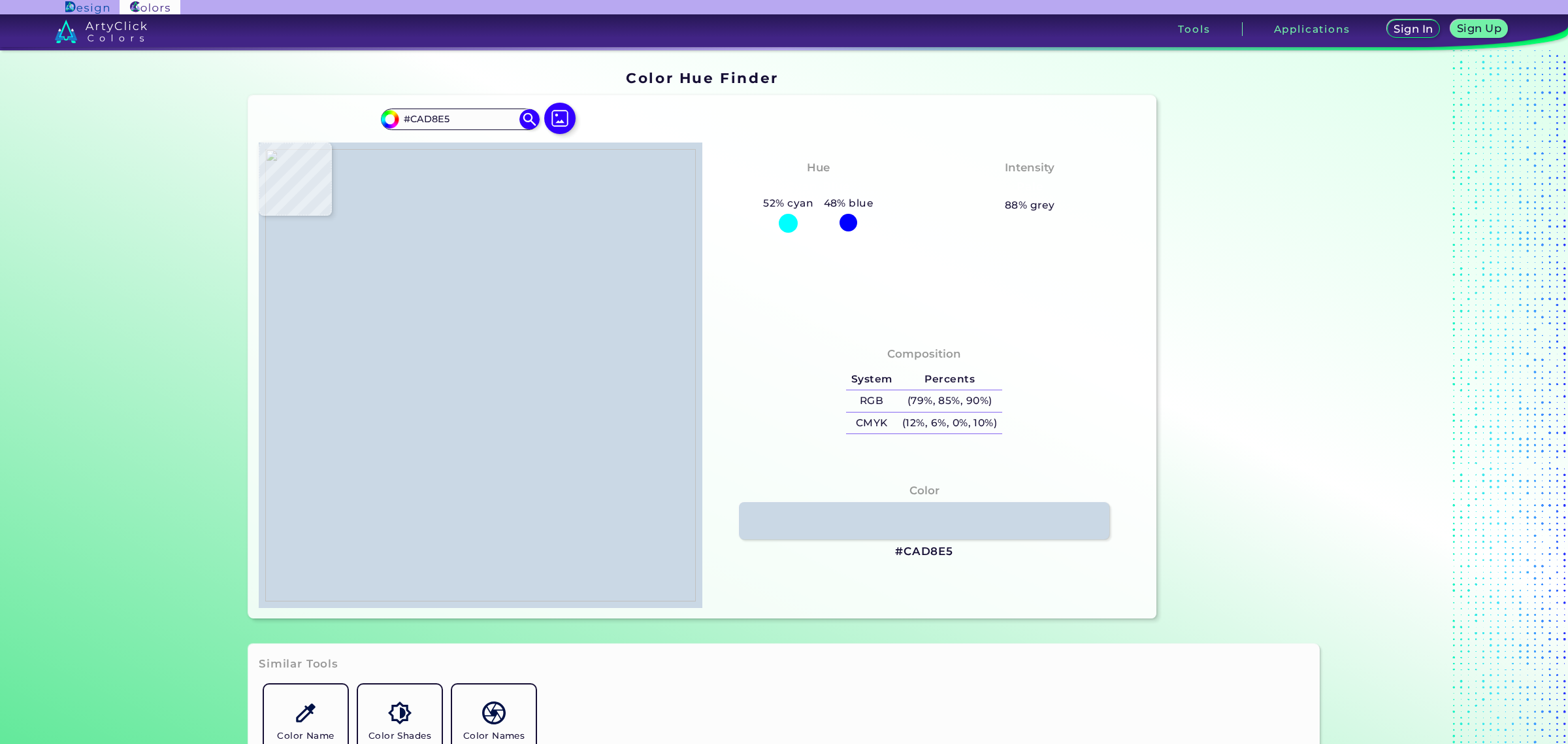
type input "#C9D7E4"
type input "#c8d6e2"
type input "#C8D6E2"
type input "#c8d6e3"
type input "#C8D6E3"
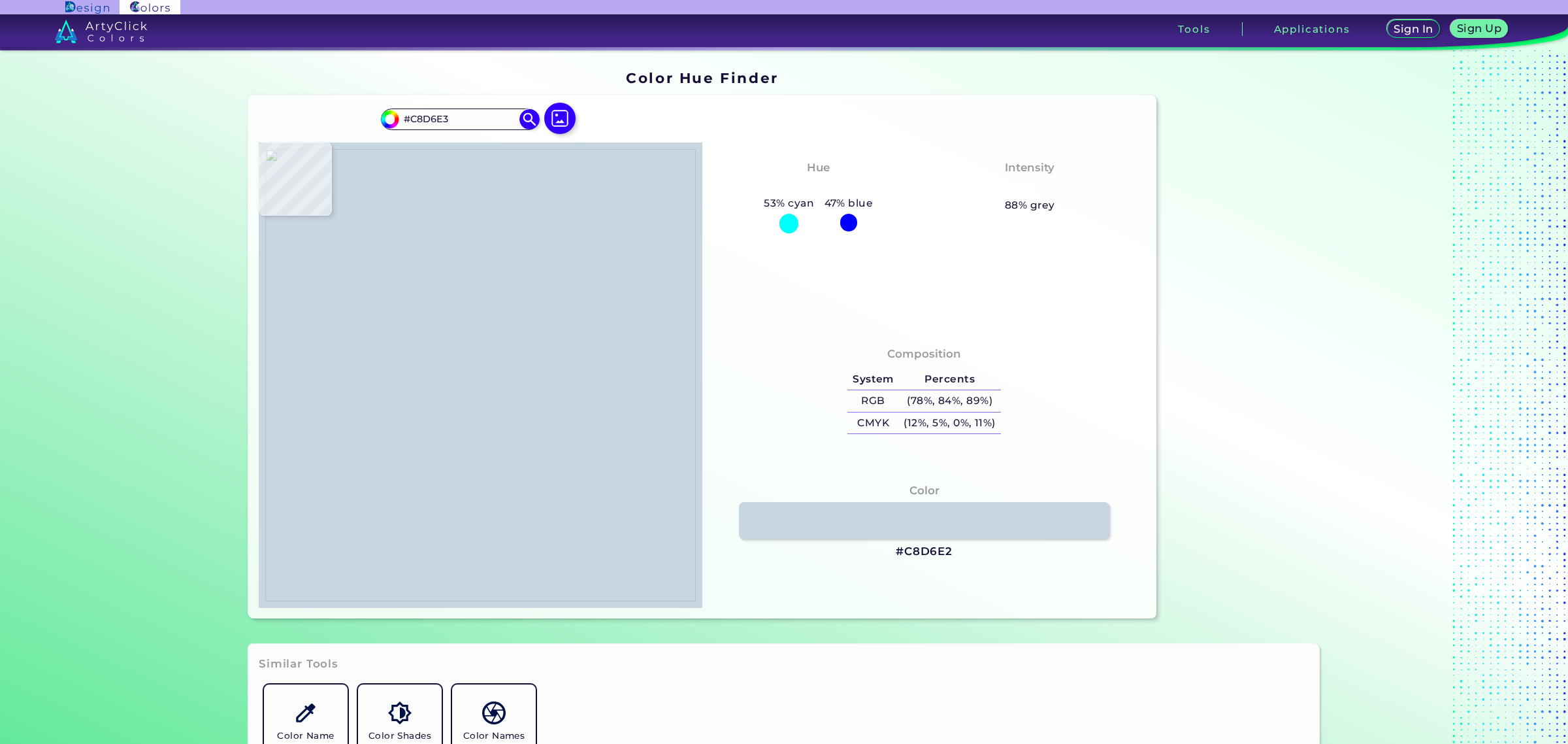
type input "#c7d5e2"
type input "#C7D5E2"
type input "#c8d6e3"
type input "#C8D6E3"
type input "#c7d5e2"
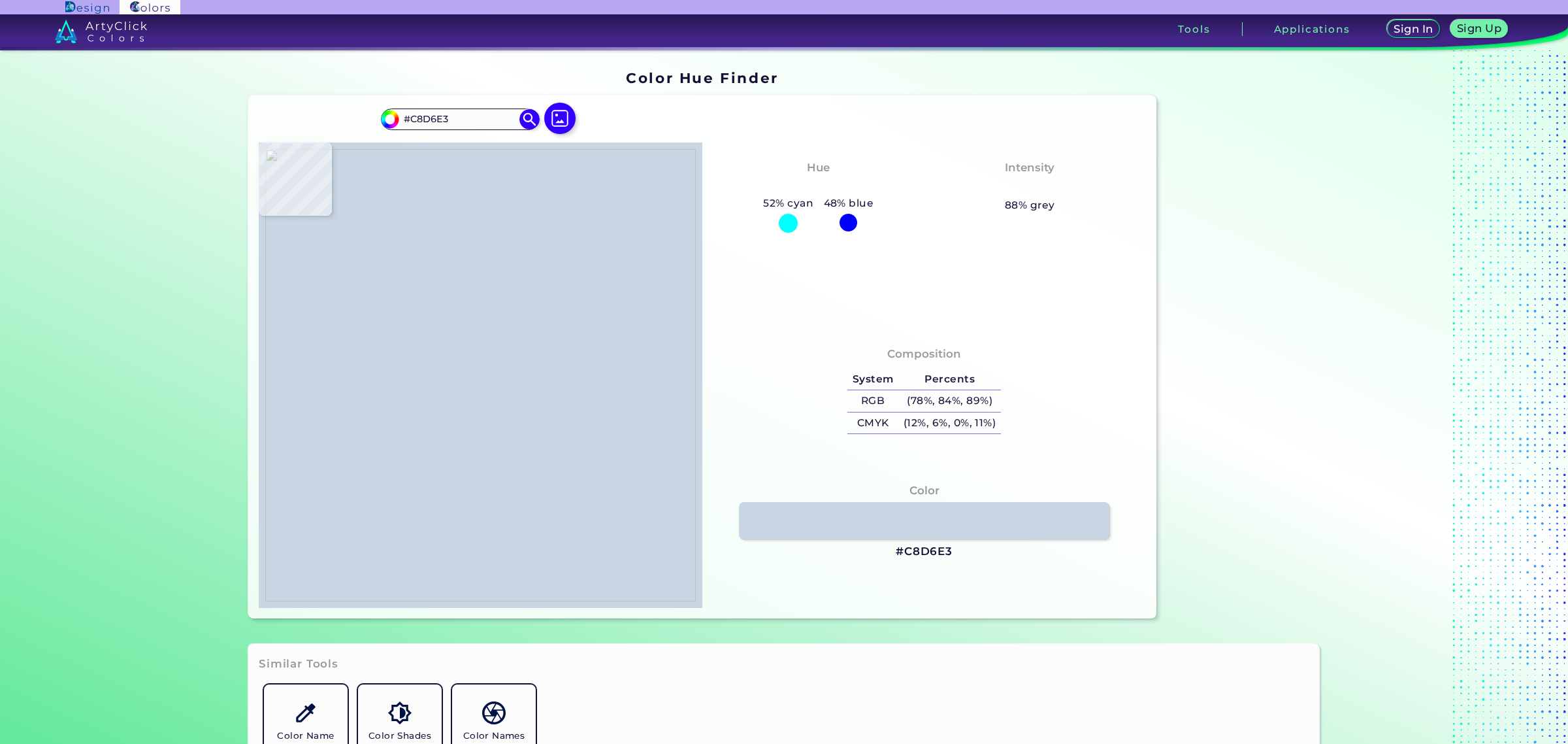
type input "#C7D5E2"
type input "#c9d5e3"
type input "#C9D5E3"
type input "#c7d5e2"
type input "#C7D5E2"
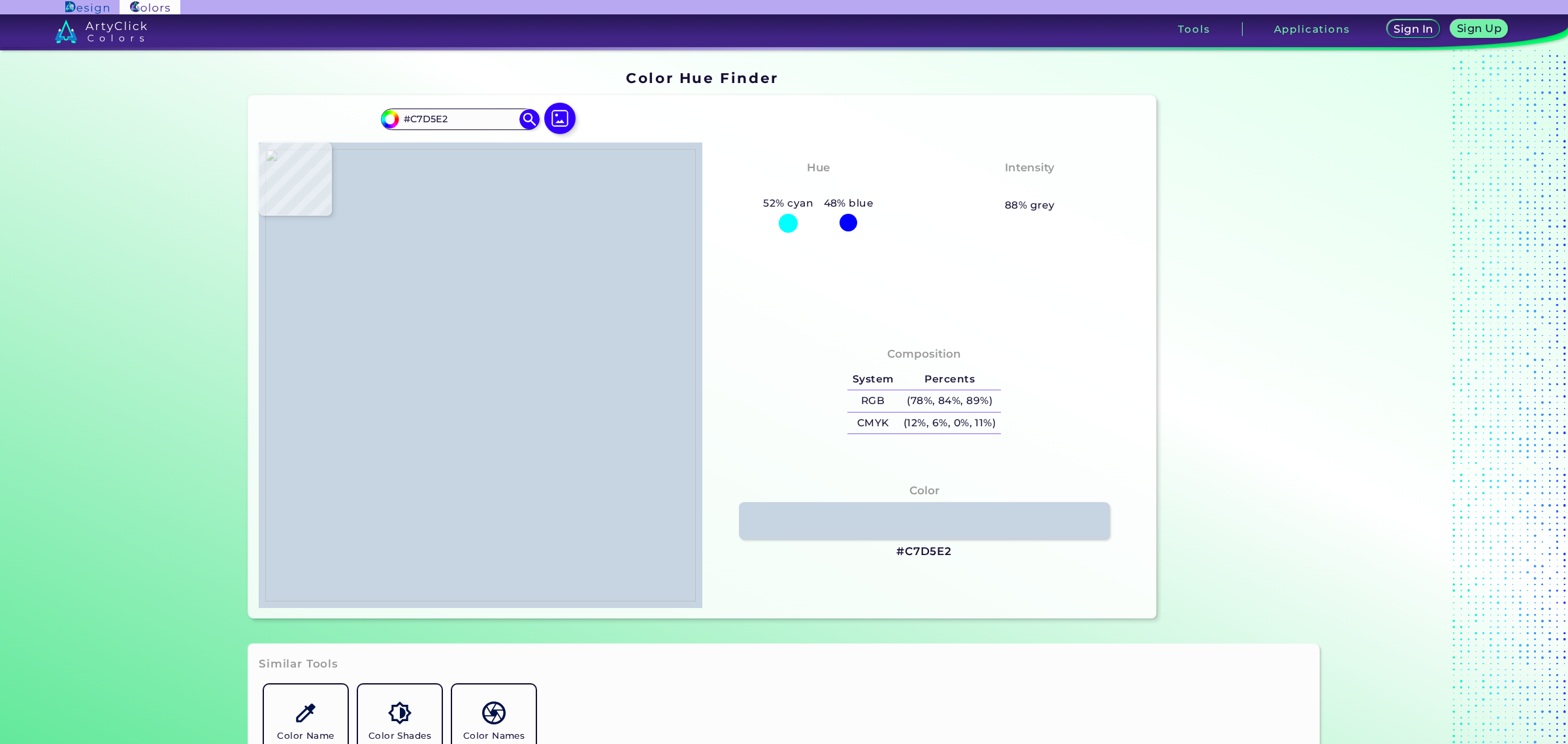
type input "#c8d6e3"
type input "#C8D6E3"
type input "#c8d6e1"
type input "#C8D6E1"
type input "#c7d5e2"
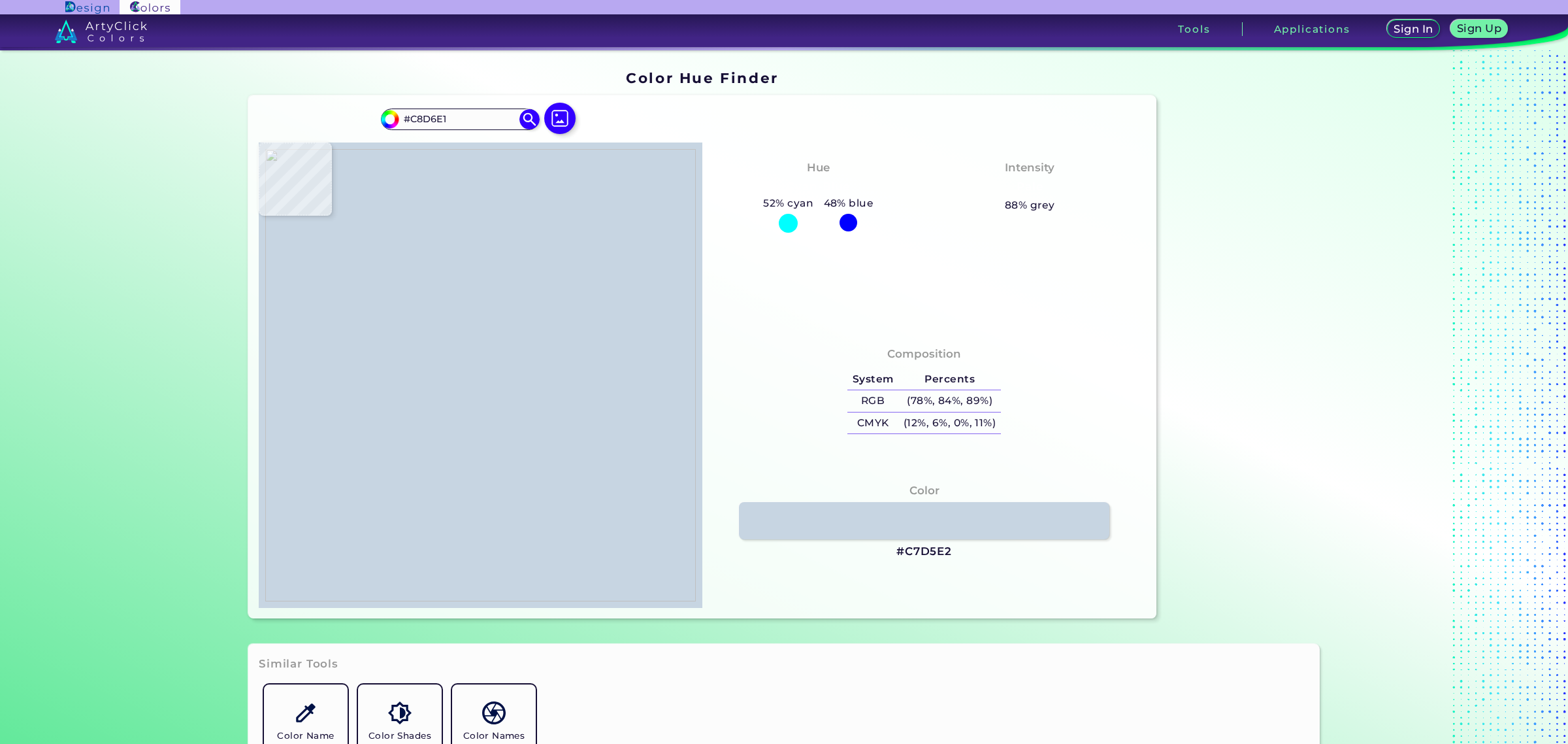
type input "#C7D5E2"
type input "#c8d4e2"
type input "#C8D4E2"
type input "#c7d5e2"
type input "#C7D5E2"
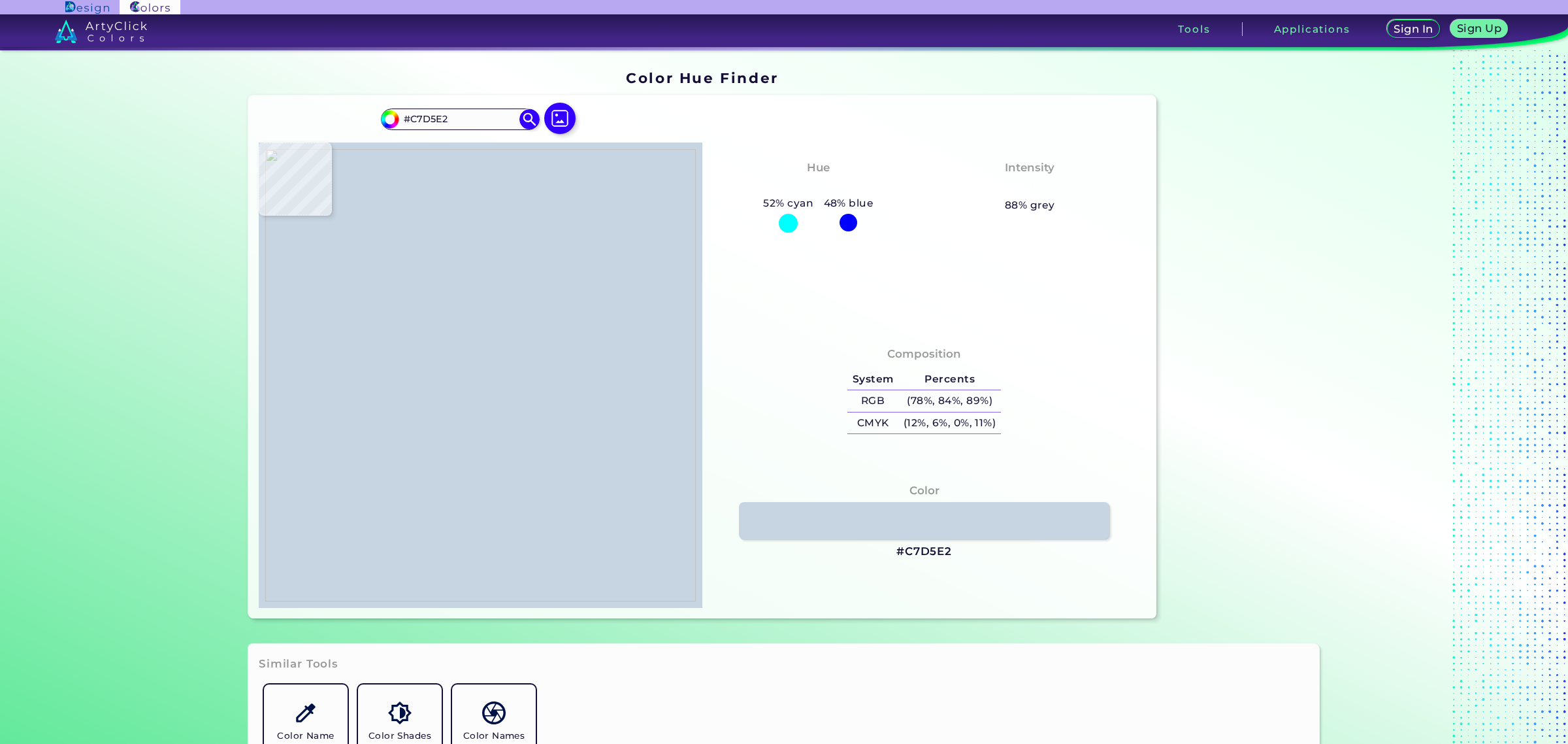
type input "#c4d4e1"
type input "#C4D4E1"
type input "#c5d4e1"
type input "#C5D4E1"
type input "#c7d5e2"
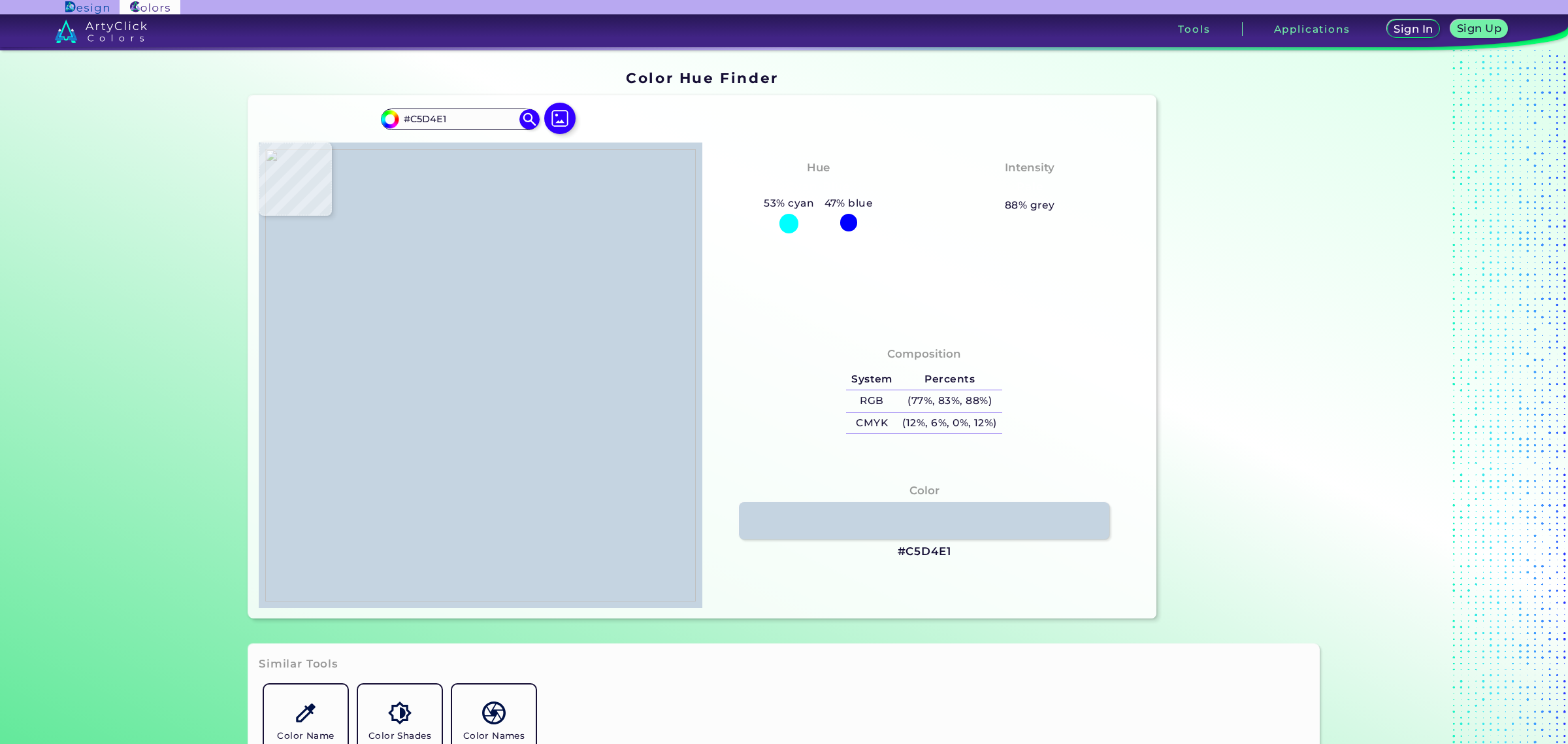
type input "#C7D5E2"
click at [427, 263] on img at bounding box center [480, 375] width 431 height 452
drag, startPoint x: 892, startPoint y: 550, endPoint x: 946, endPoint y: 553, distance: 54.1
click at [946, 553] on h3 "#C7D5E2" at bounding box center [924, 551] width 55 height 16
copy h3 "#C7D5E2"
